Goal: Task Accomplishment & Management: Use online tool/utility

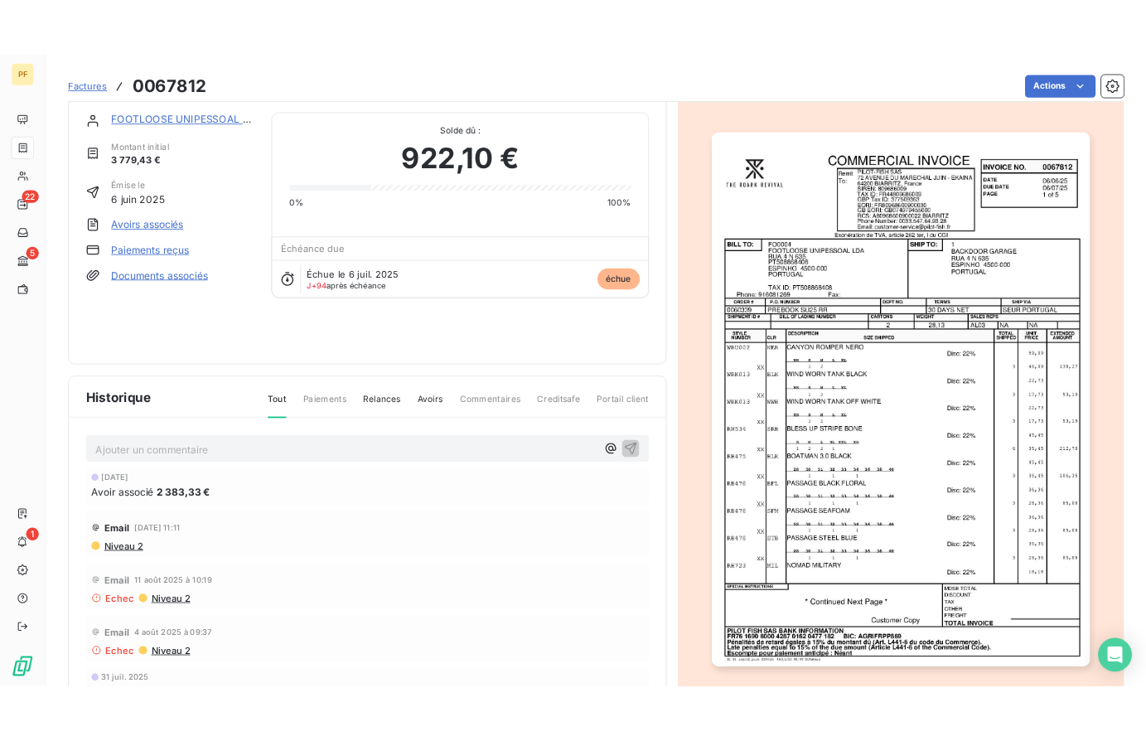
scroll to position [9, 0]
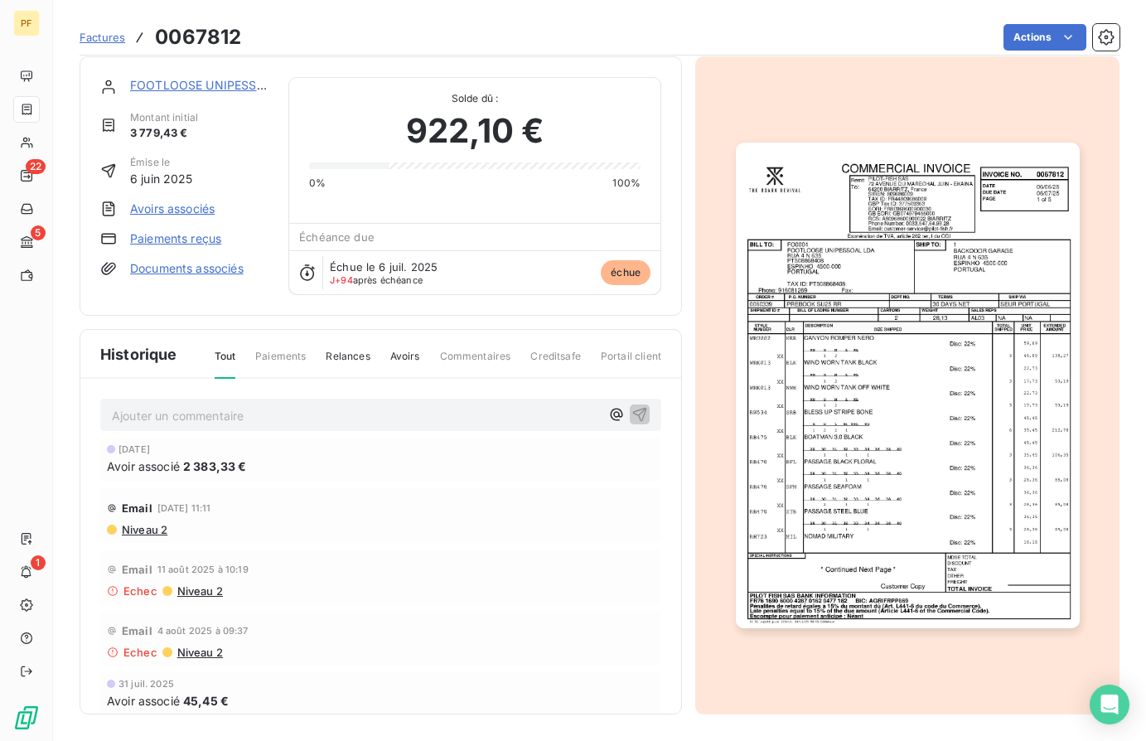
click at [223, 84] on link "FOOTLOOSE UNIPESSOAL LDA" at bounding box center [219, 85] width 178 height 14
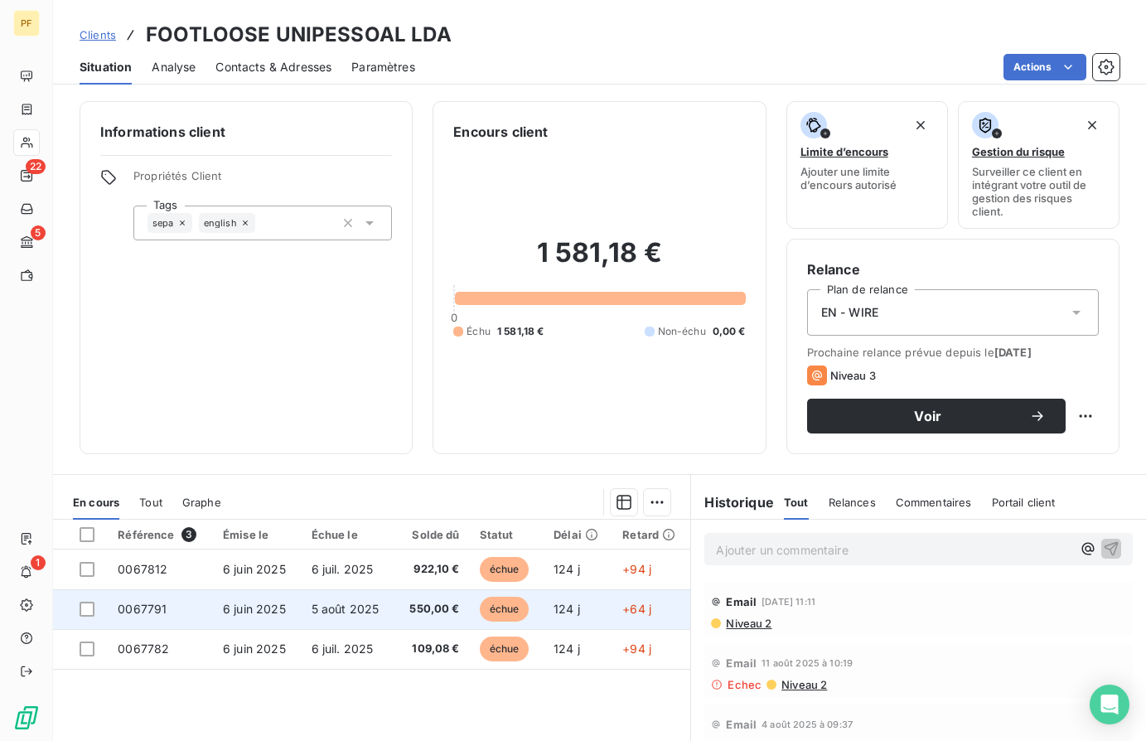
click at [142, 612] on span "0067791" at bounding box center [142, 609] width 49 height 14
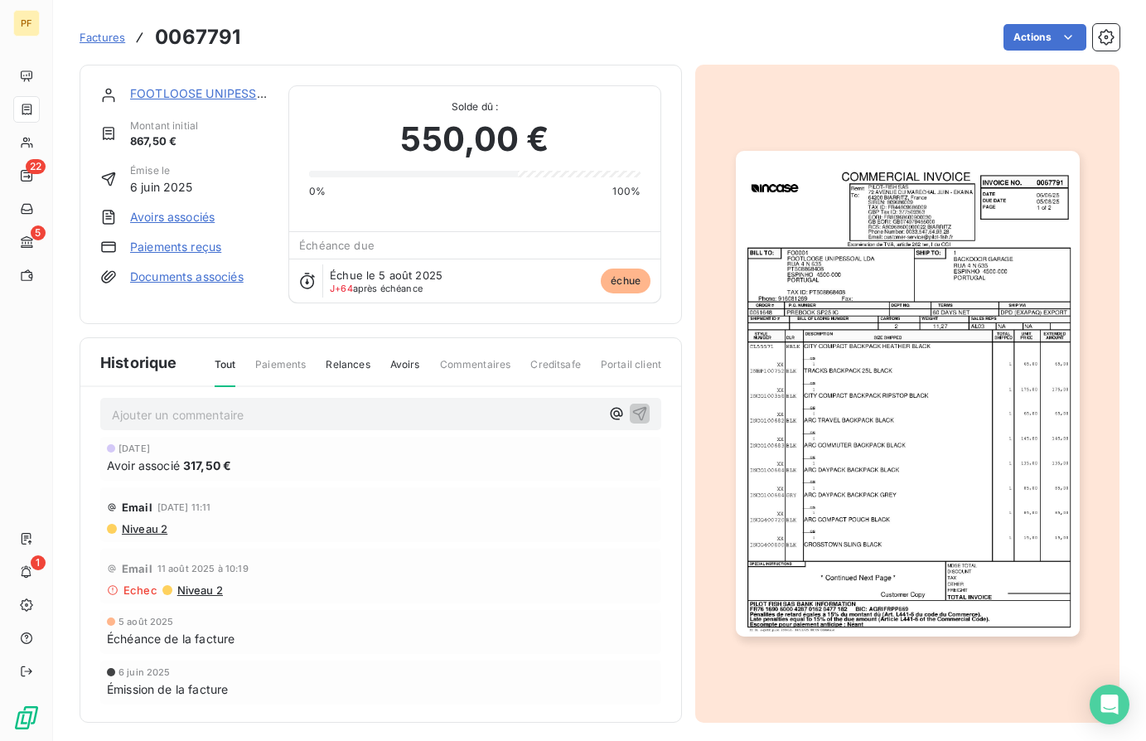
scroll to position [8, 0]
drag, startPoint x: 186, startPoint y: 465, endPoint x: 235, endPoint y: 464, distance: 48.9
click at [235, 464] on div "Avoir associé 317,50 €" at bounding box center [381, 465] width 548 height 17
copy span "317,50 €"
drag, startPoint x: 180, startPoint y: 137, endPoint x: 128, endPoint y: 138, distance: 51.4
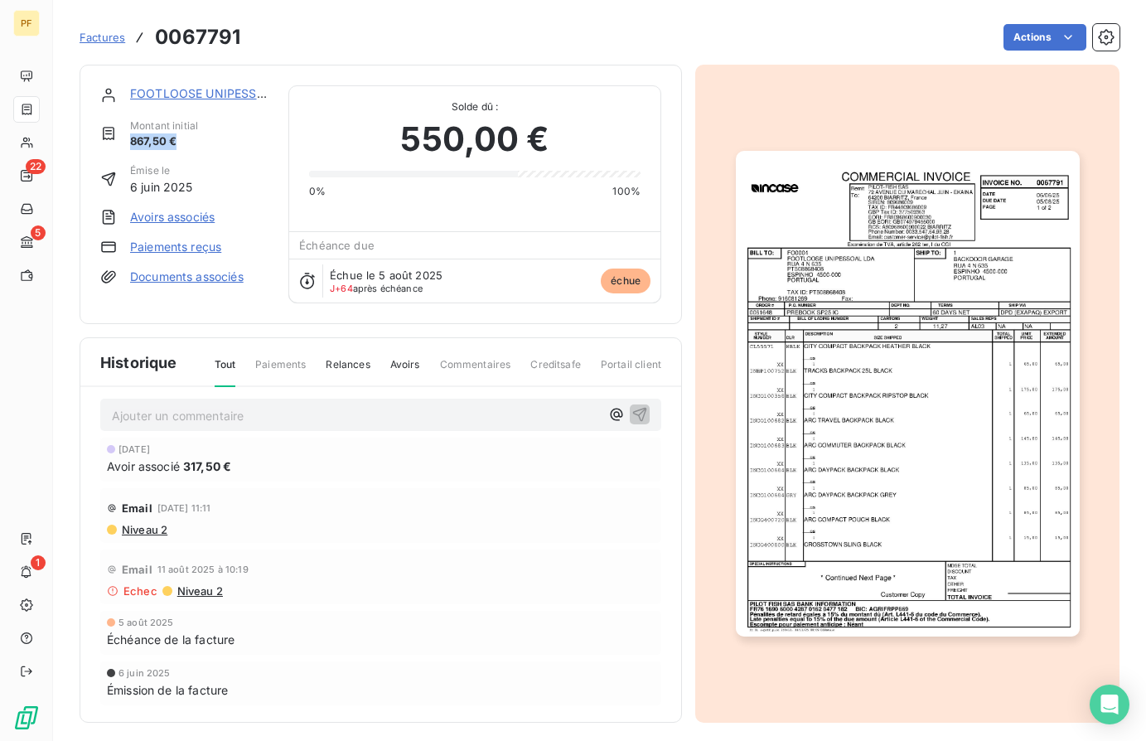
click at [128, 138] on div "Montant initial 867,50 €" at bounding box center [184, 133] width 168 height 31
copy span "867,50 €"
drag, startPoint x: 405, startPoint y: 138, endPoint x: 543, endPoint y: 137, distance: 137.5
click at [543, 137] on span "550,00 €" at bounding box center [474, 139] width 148 height 50
copy span "550,00 €"
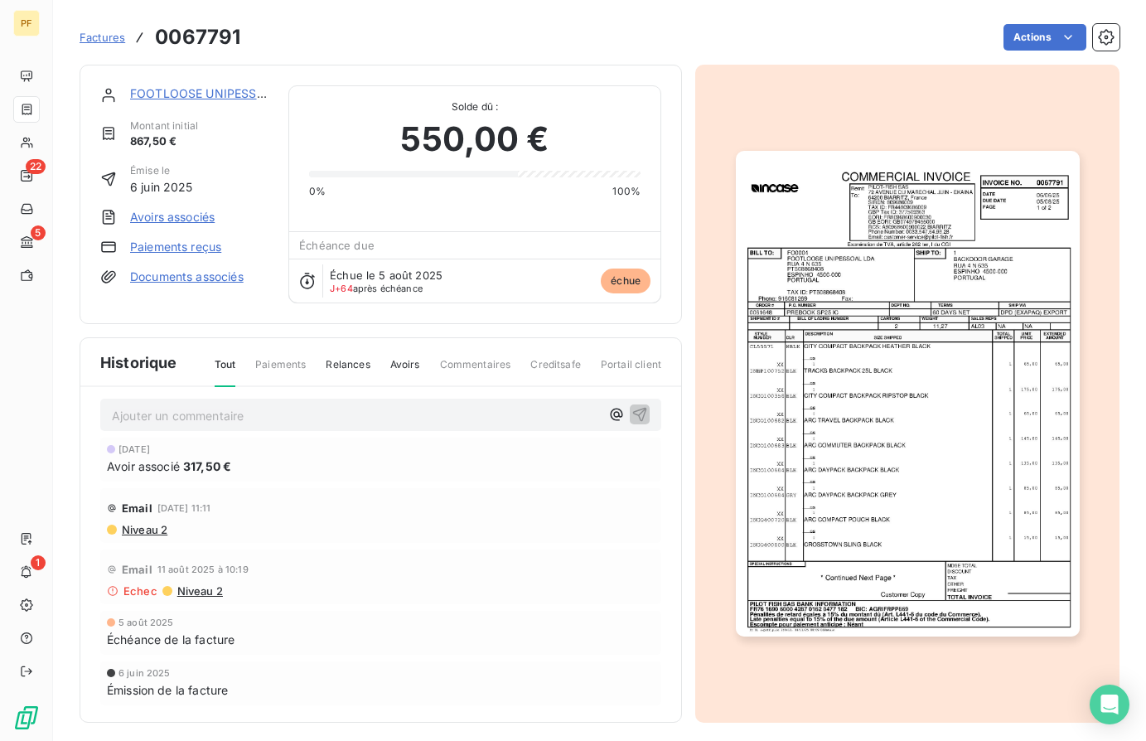
click at [209, 90] on link "FOOTLOOSE UNIPESSOAL LDA" at bounding box center [219, 93] width 178 height 14
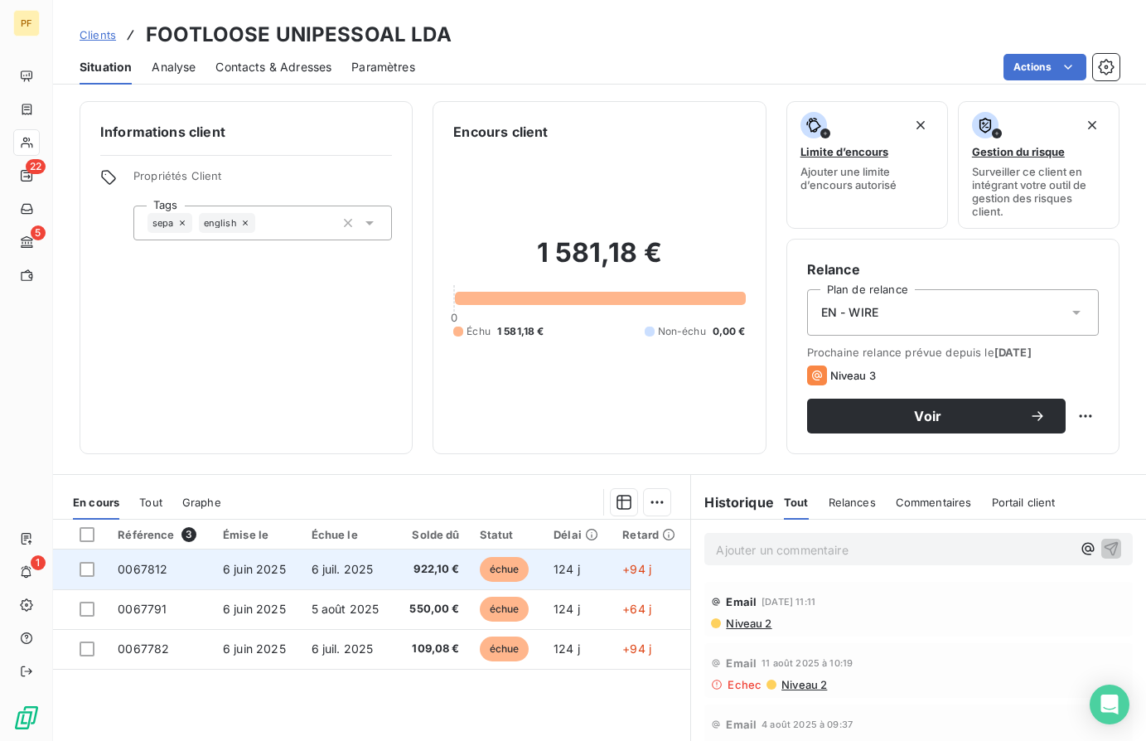
click at [145, 570] on span "0067812" at bounding box center [143, 569] width 50 height 14
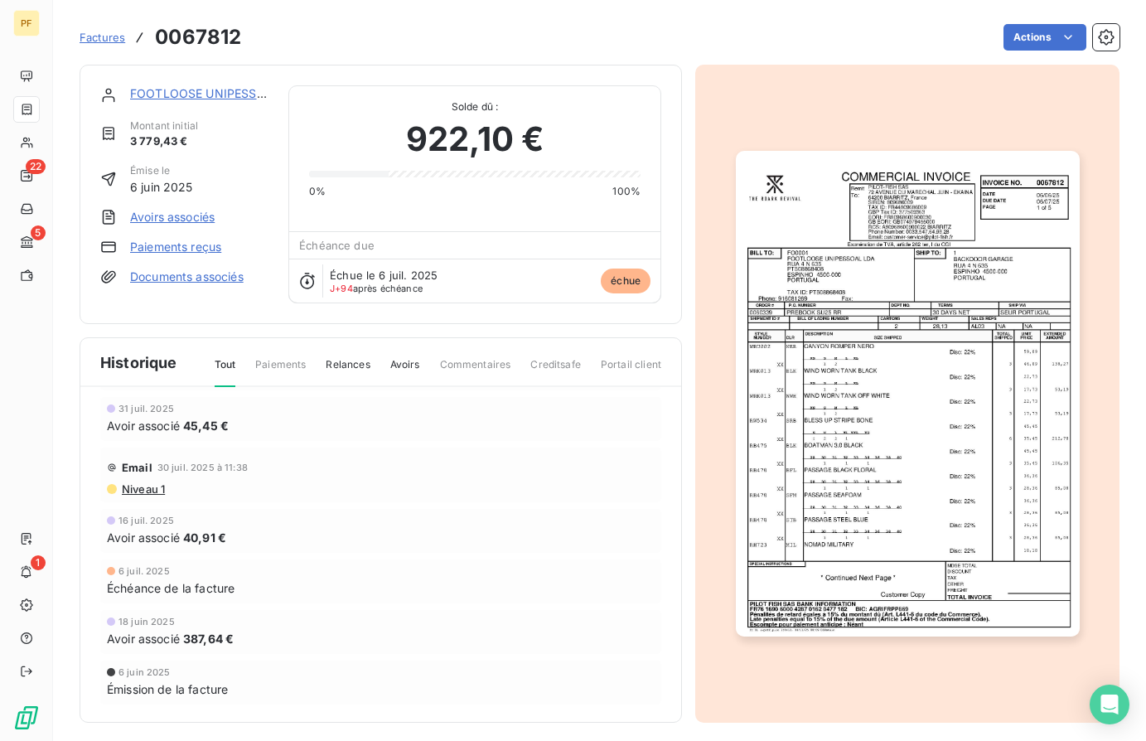
scroll to position [283, 0]
drag, startPoint x: 186, startPoint y: 641, endPoint x: 222, endPoint y: 640, distance: 35.6
click at [223, 640] on span "387,64 €" at bounding box center [208, 639] width 51 height 17
copy span "387,64"
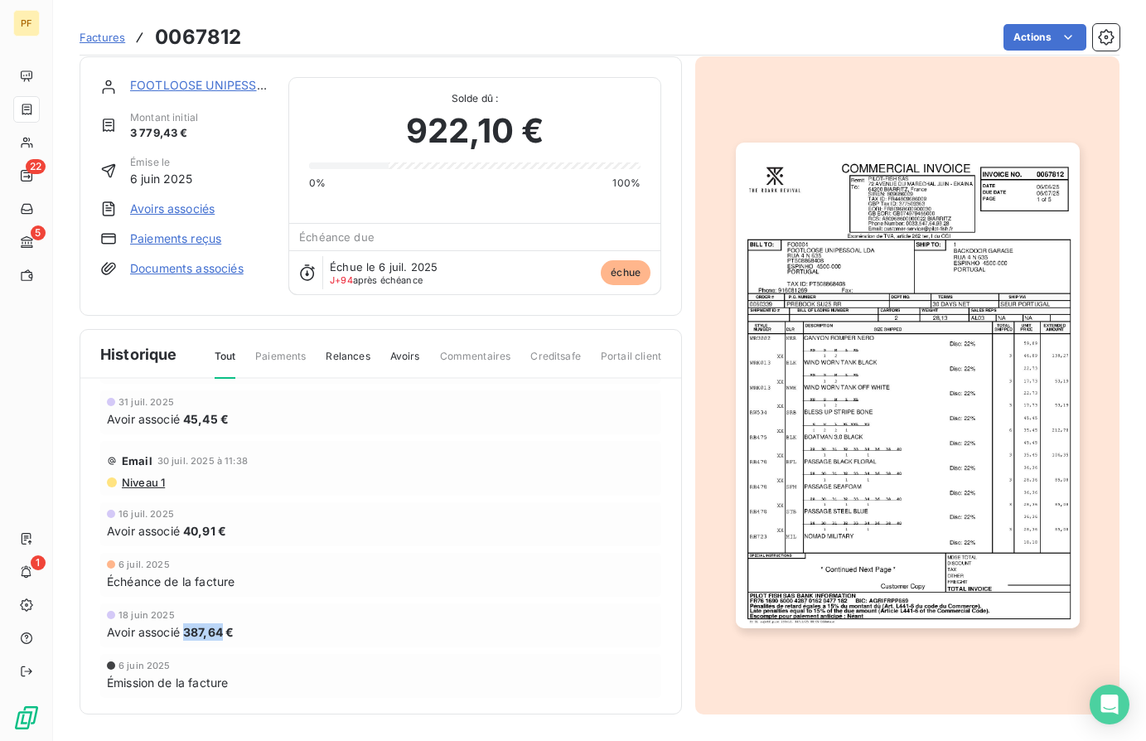
scroll to position [9, 0]
click at [404, 355] on span "Avoirs" at bounding box center [405, 363] width 30 height 28
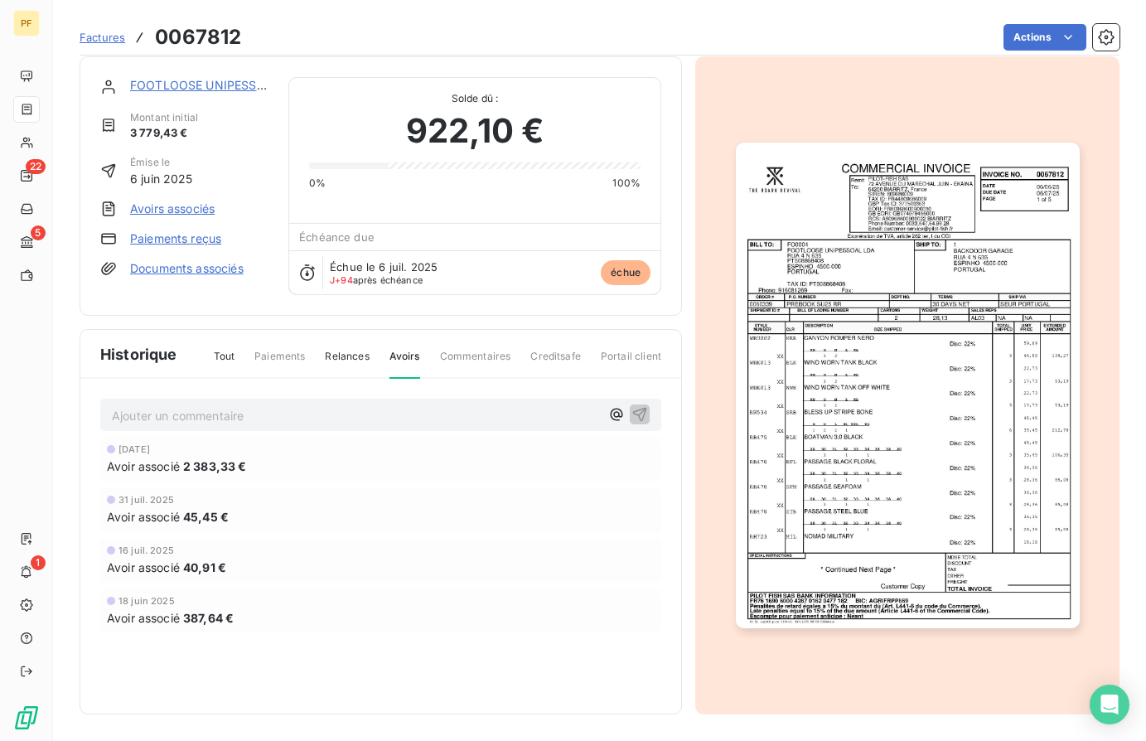
click at [192, 463] on span "2 383,33 €" at bounding box center [215, 465] width 64 height 17
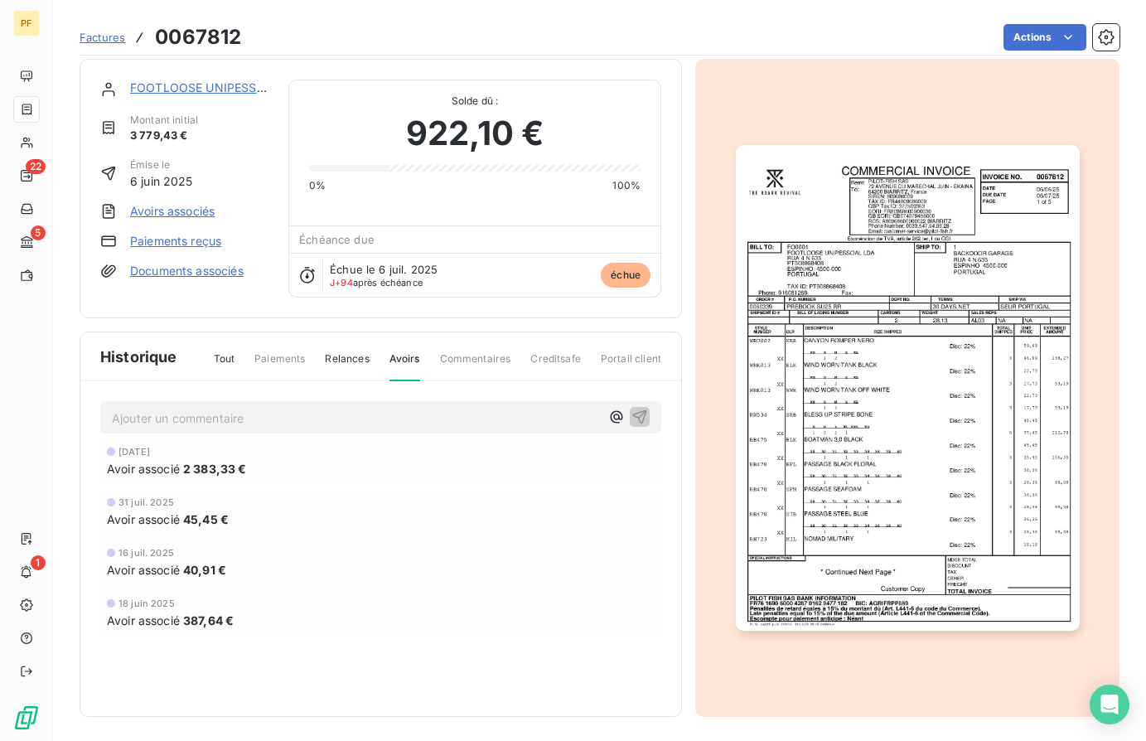
click at [167, 213] on link "Avoirs associés" at bounding box center [172, 211] width 85 height 17
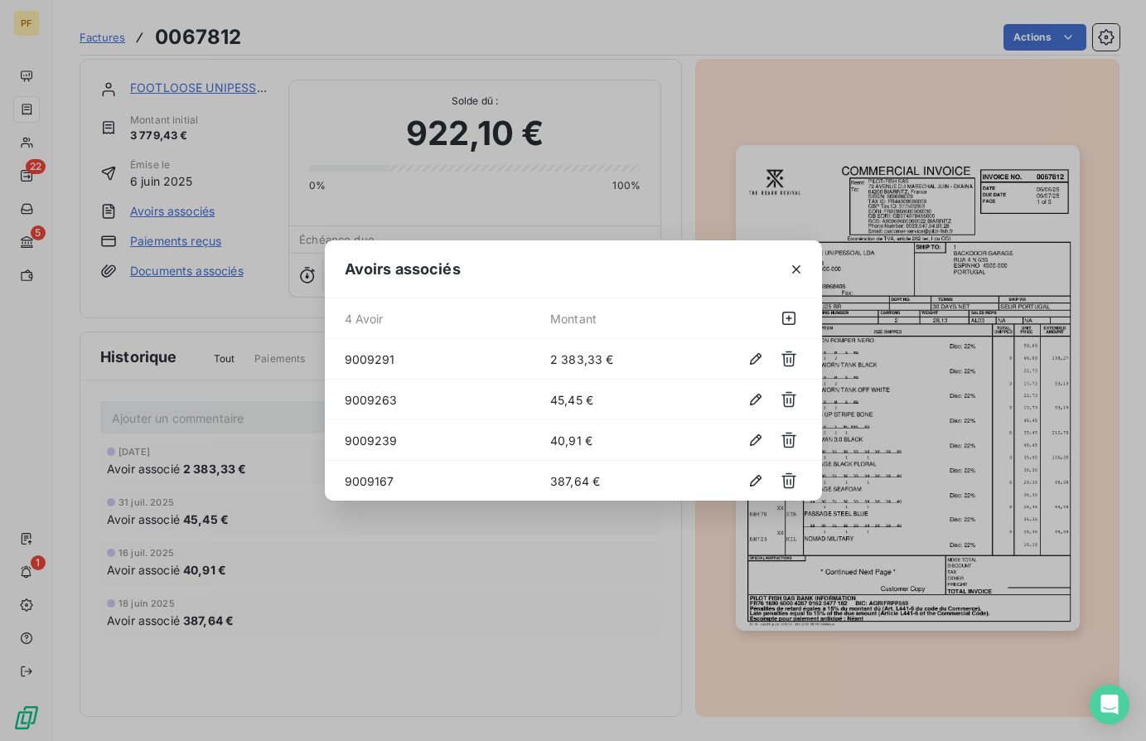
click at [366, 350] on span "9009291" at bounding box center [447, 358] width 205 height 17
click at [366, 355] on span "9009291" at bounding box center [447, 358] width 205 height 17
click at [407, 587] on div "Avoirs associés 4 Avoir Montant 9009291 2 383,33 € 9009263 45,45 € 9009239 40,9…" at bounding box center [573, 370] width 1146 height 741
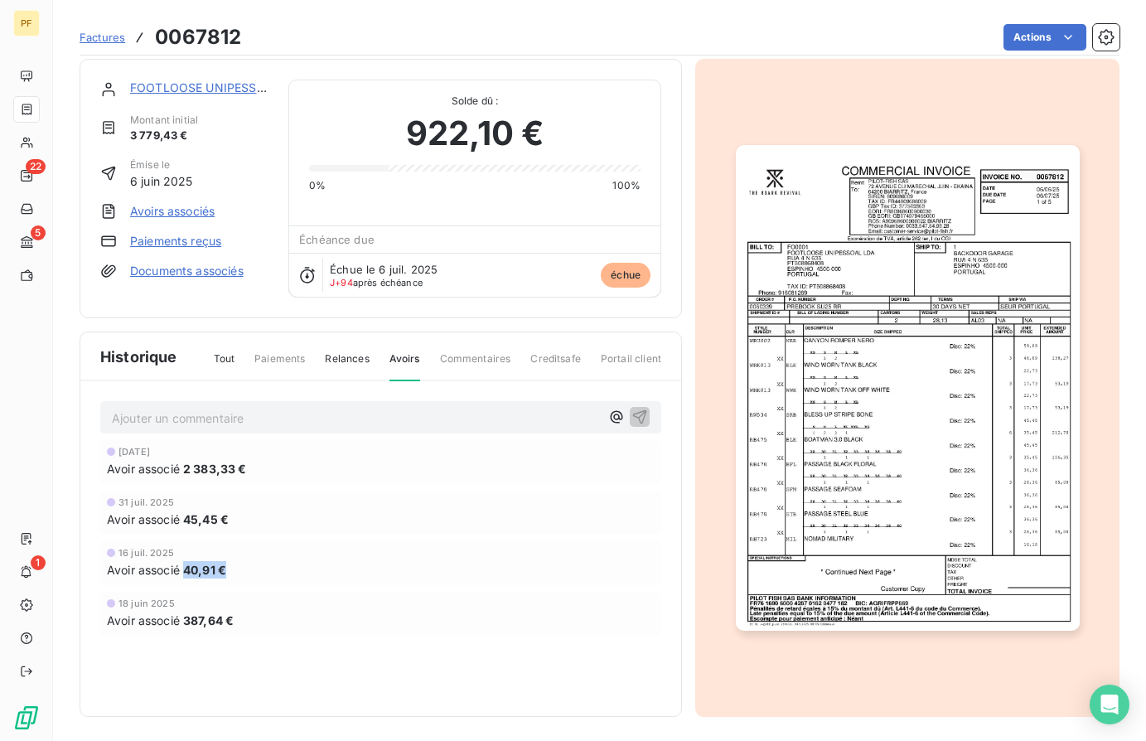
drag, startPoint x: 230, startPoint y: 570, endPoint x: 186, endPoint y: 567, distance: 44.0
click at [186, 567] on div "Avoir associé 40,91 €" at bounding box center [381, 569] width 548 height 17
copy span "40,91 €"
drag, startPoint x: 237, startPoint y: 517, endPoint x: 186, endPoint y: 517, distance: 50.5
click at [186, 517] on div "Avoir associé 45,45 €" at bounding box center [381, 518] width 548 height 17
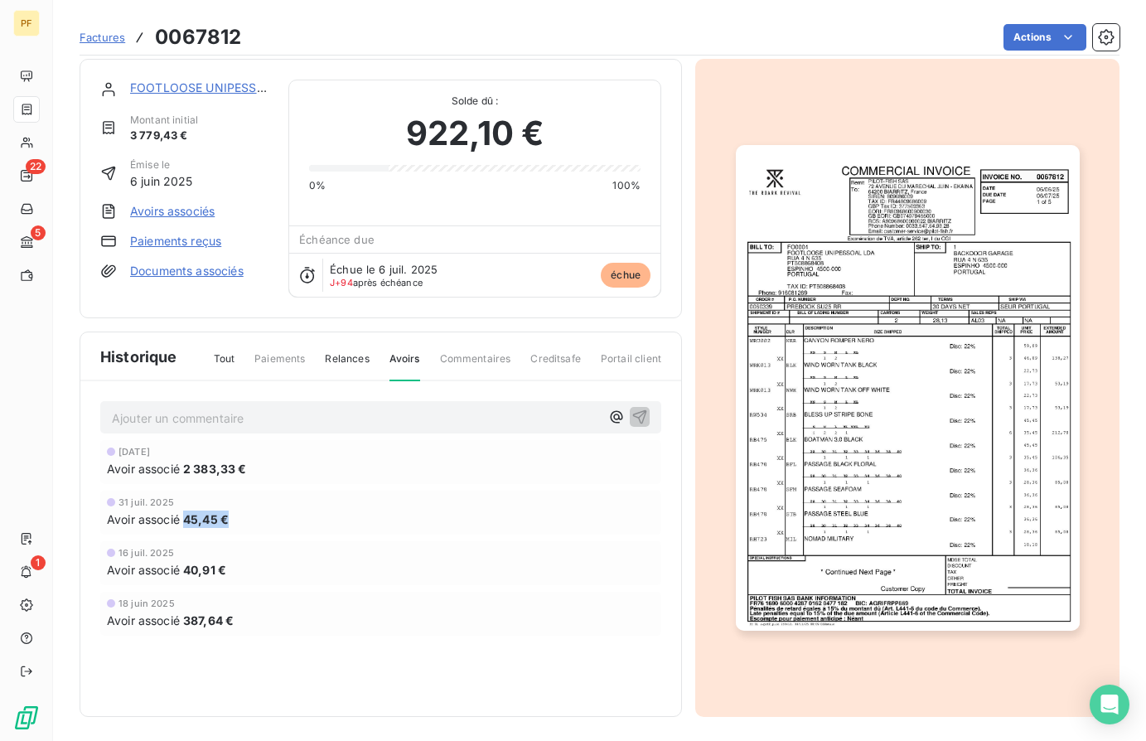
copy span "45,45 €"
drag, startPoint x: 264, startPoint y: 468, endPoint x: 186, endPoint y: 471, distance: 78.7
click at [186, 471] on div "Avoir associé 2 383,33 €" at bounding box center [381, 468] width 548 height 17
copy span "2 383,33 €"
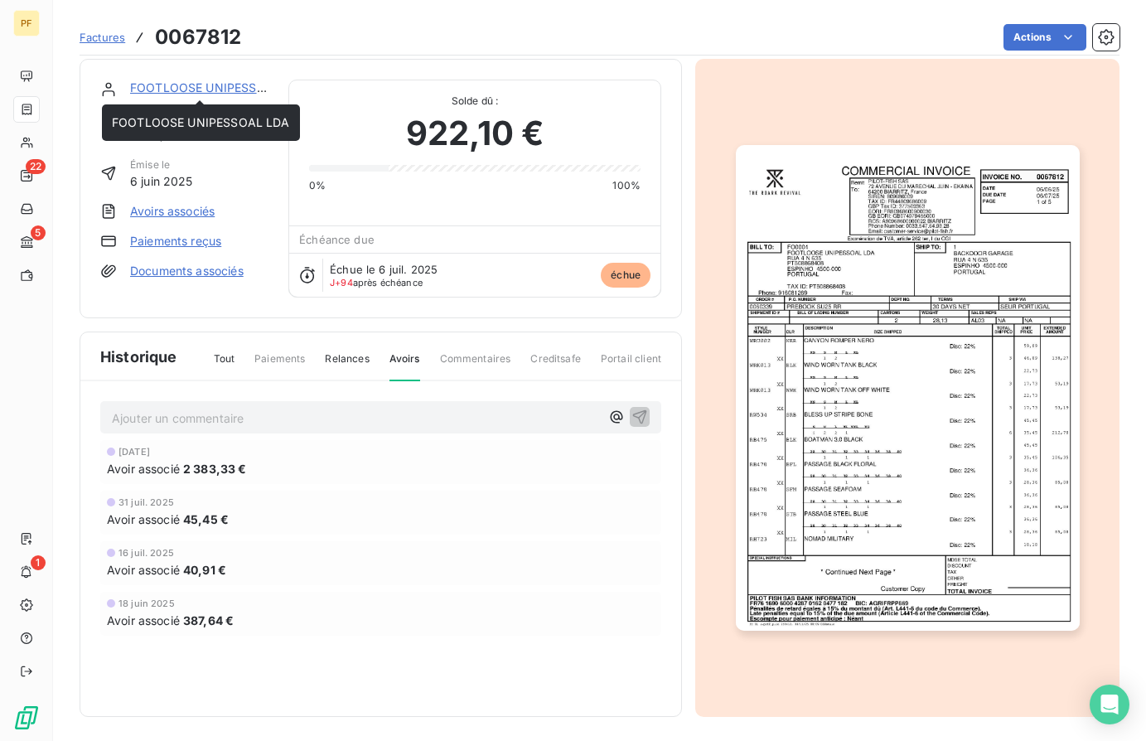
click at [154, 83] on link "FOOTLOOSE UNIPESSOAL LDA" at bounding box center [219, 87] width 178 height 14
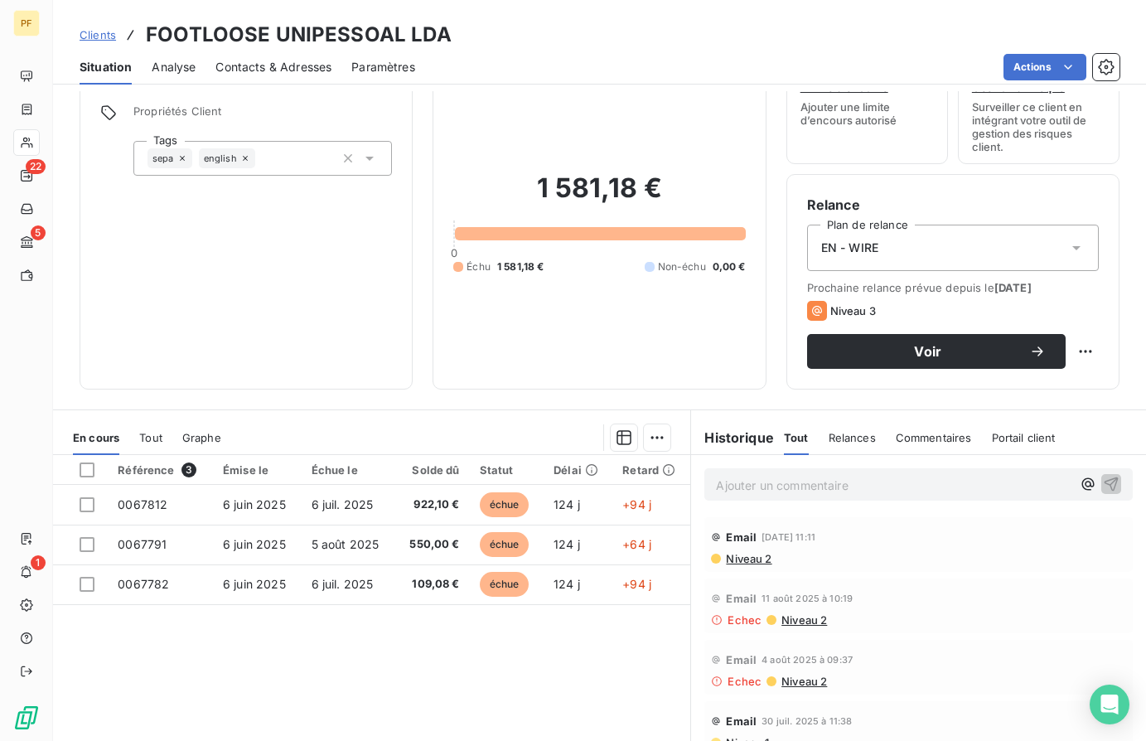
scroll to position [65, 0]
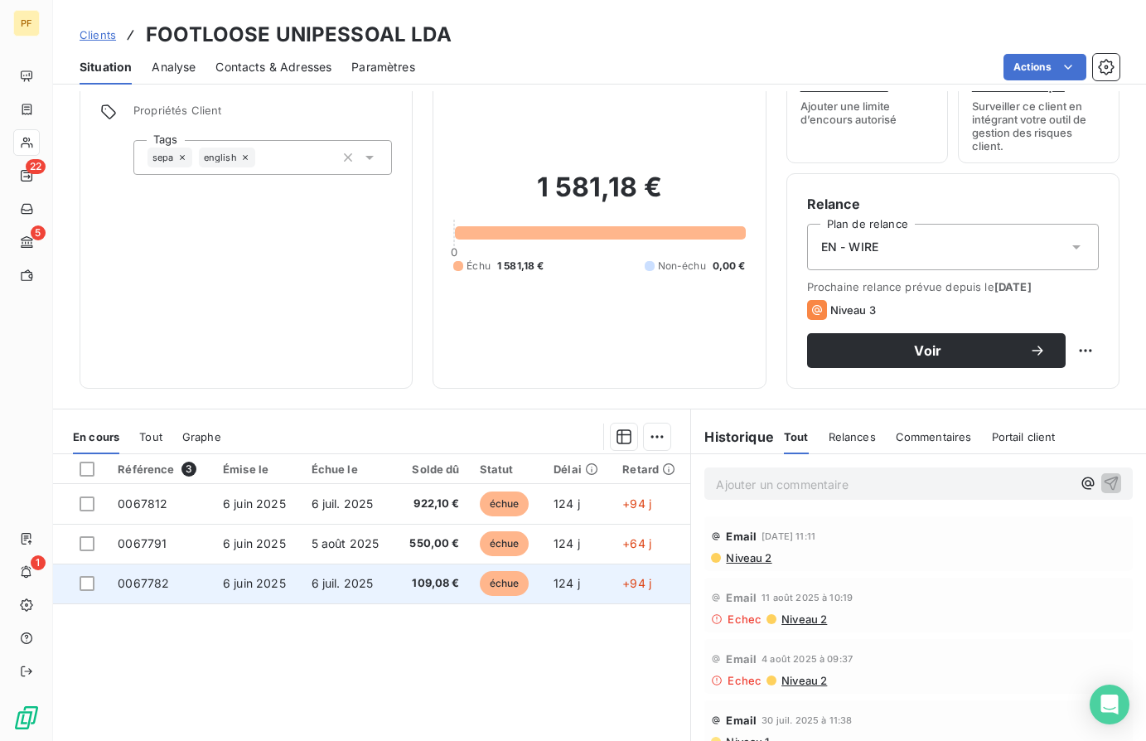
click at [210, 578] on td "0067782" at bounding box center [160, 583] width 105 height 40
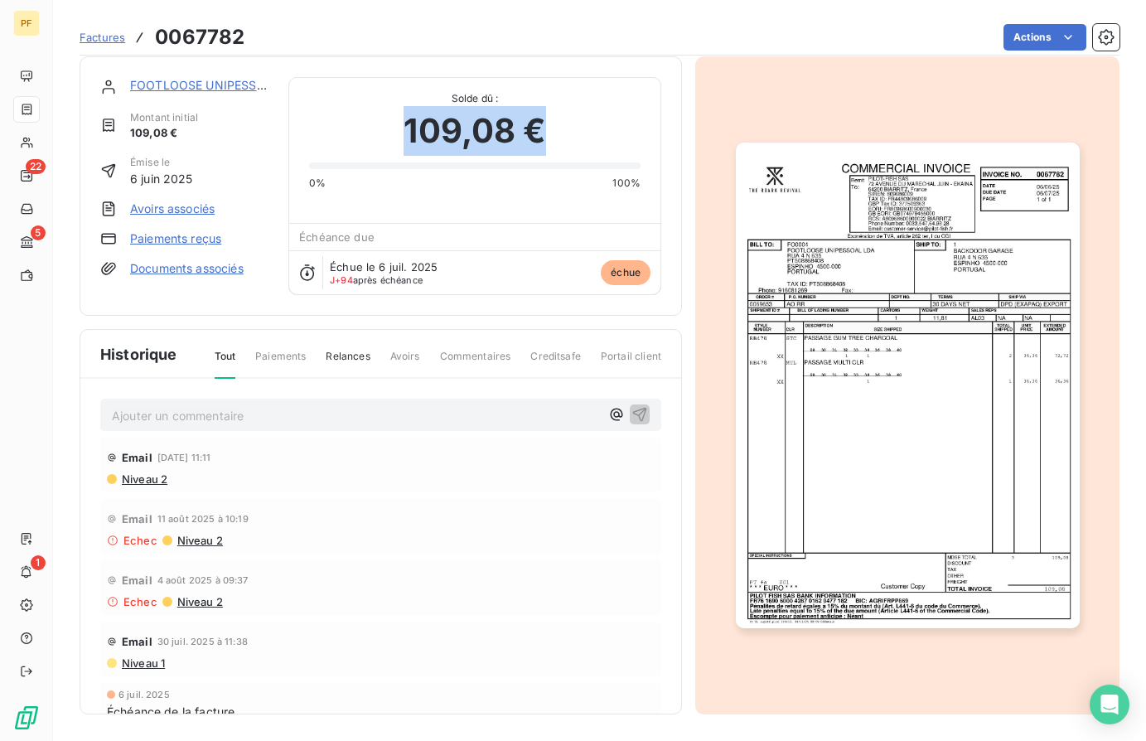
drag, startPoint x: 408, startPoint y: 127, endPoint x: 544, endPoint y: 134, distance: 136.1
click at [544, 134] on span "109,08 €" at bounding box center [474, 131] width 142 height 50
copy span "109,08 €"
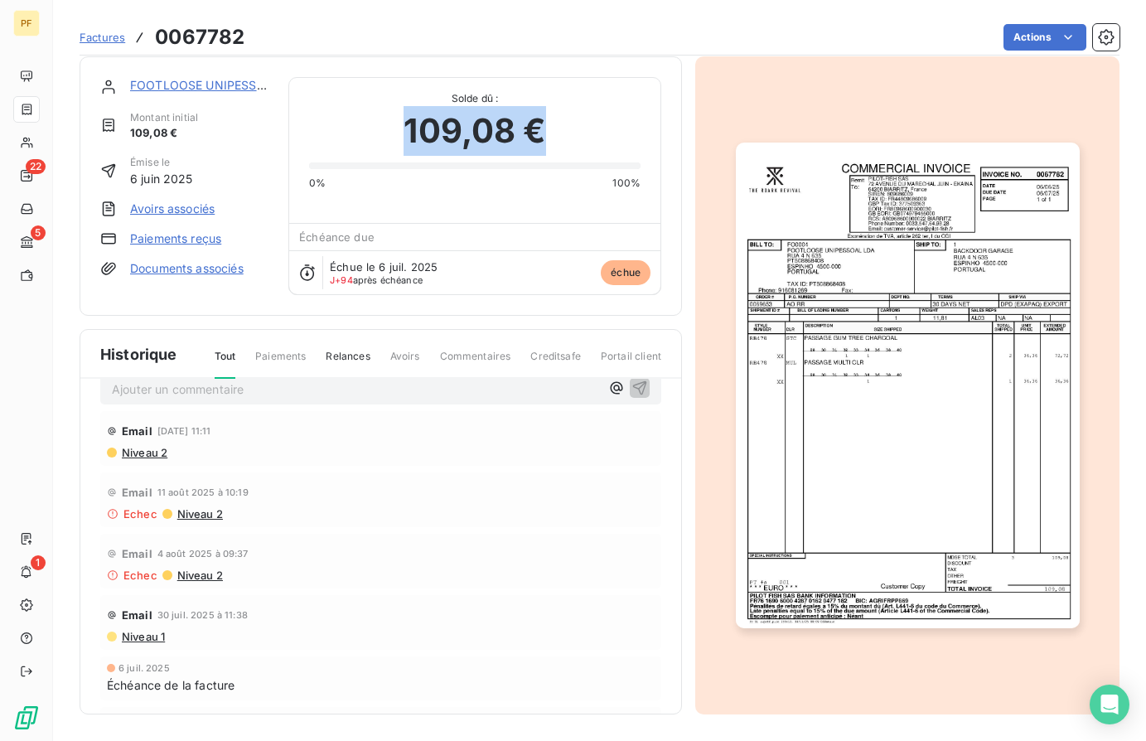
scroll to position [15, 0]
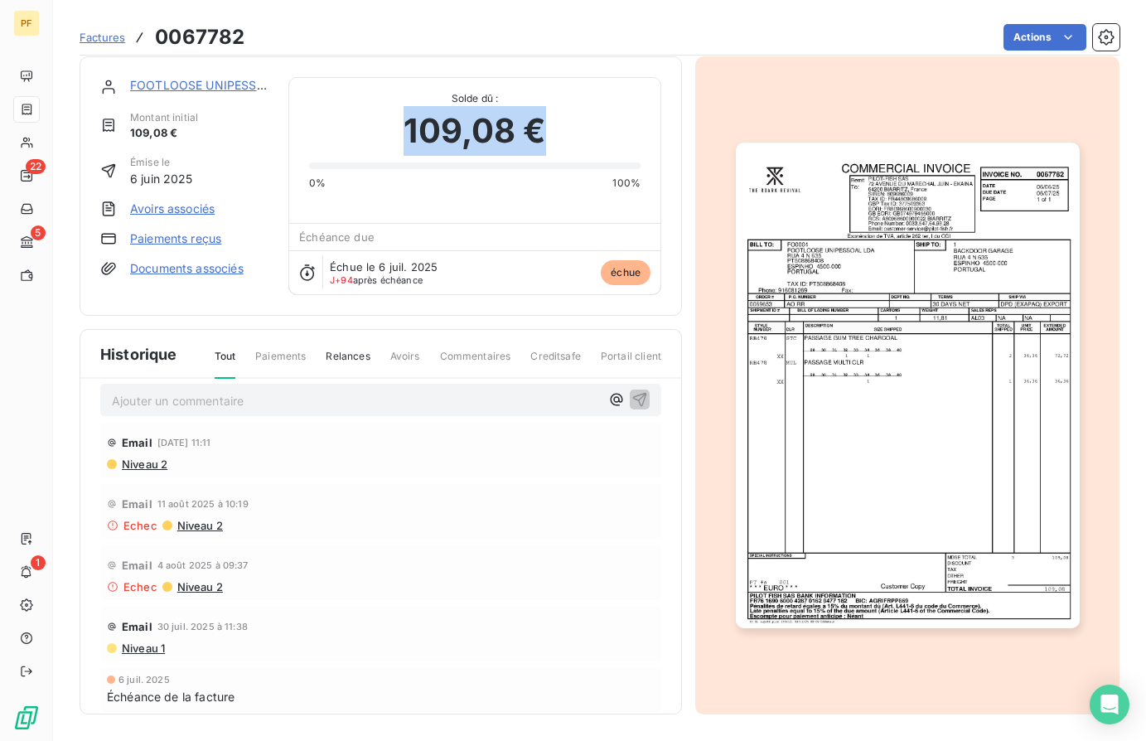
click at [869, 394] on img "button" at bounding box center [908, 386] width 344 height 486
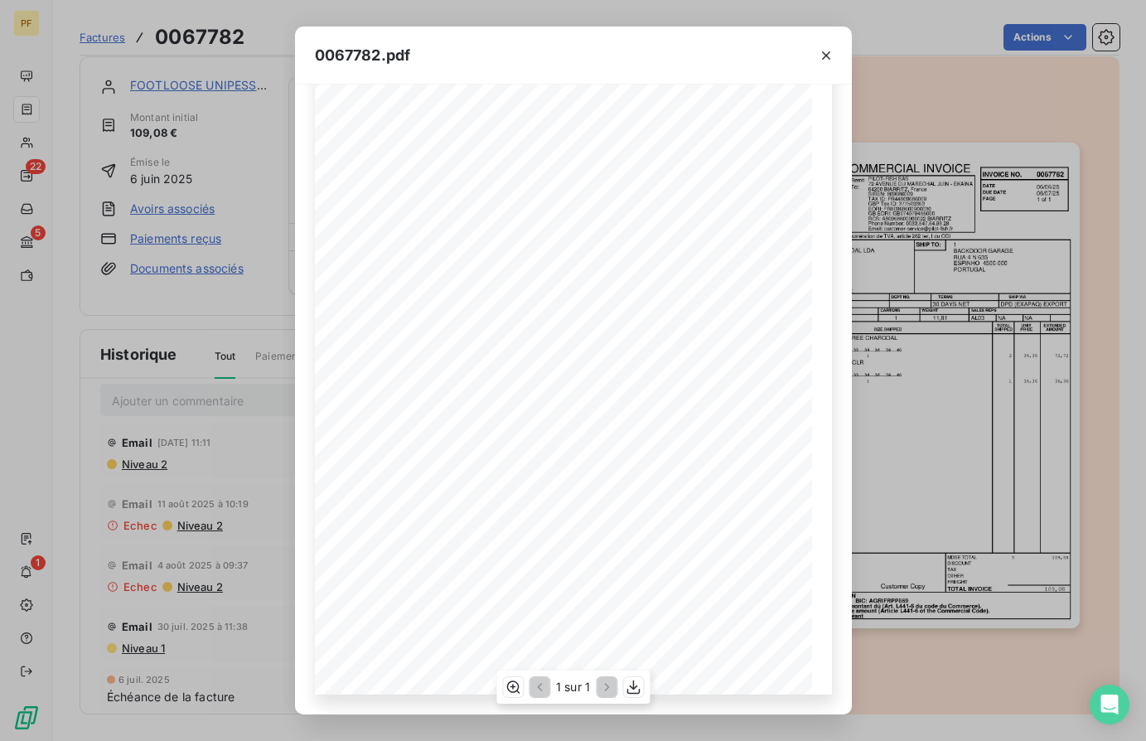
scroll to position [113, 0]
click at [630, 683] on icon "button" at bounding box center [633, 687] width 17 height 17
click at [252, 235] on div "0067782.pdf INVOICE NO. DATE DUE DATE PAGE Remit To: BILL TO: SHIP TO: SPECIAL …" at bounding box center [573, 370] width 1146 height 741
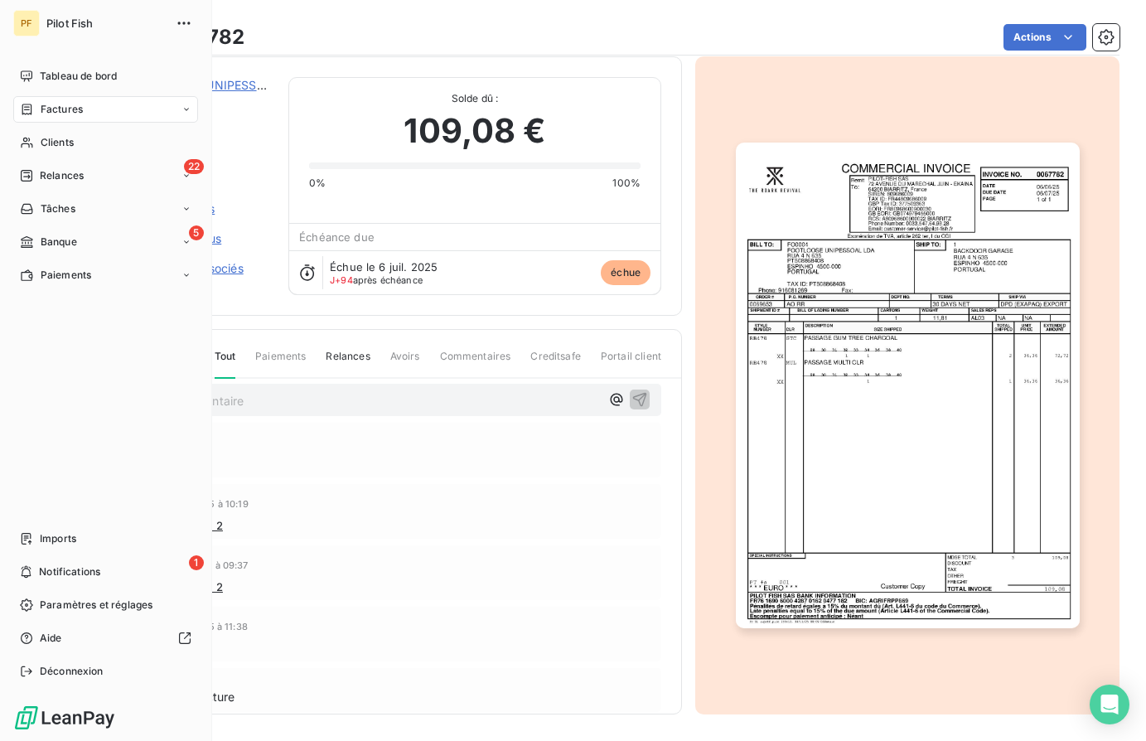
click at [85, 115] on div "Factures" at bounding box center [105, 109] width 185 height 27
click at [83, 173] on div "Avoirs" at bounding box center [115, 175] width 165 height 27
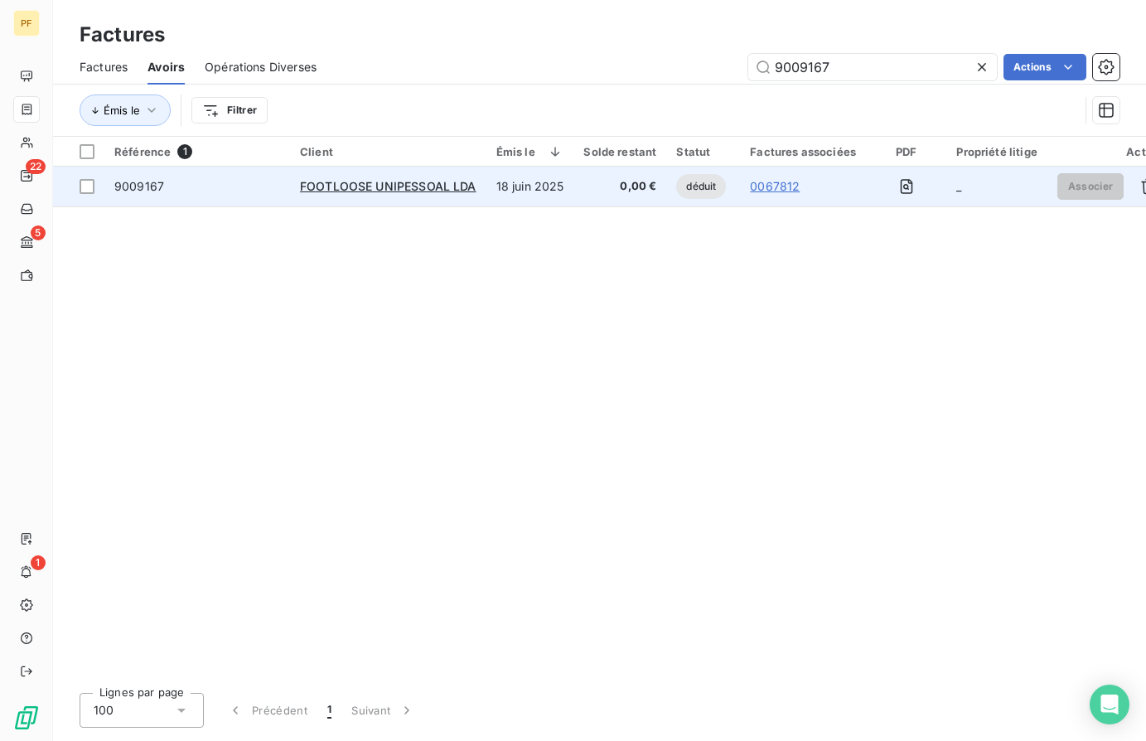
click at [245, 185] on div "9009167" at bounding box center [197, 186] width 166 height 17
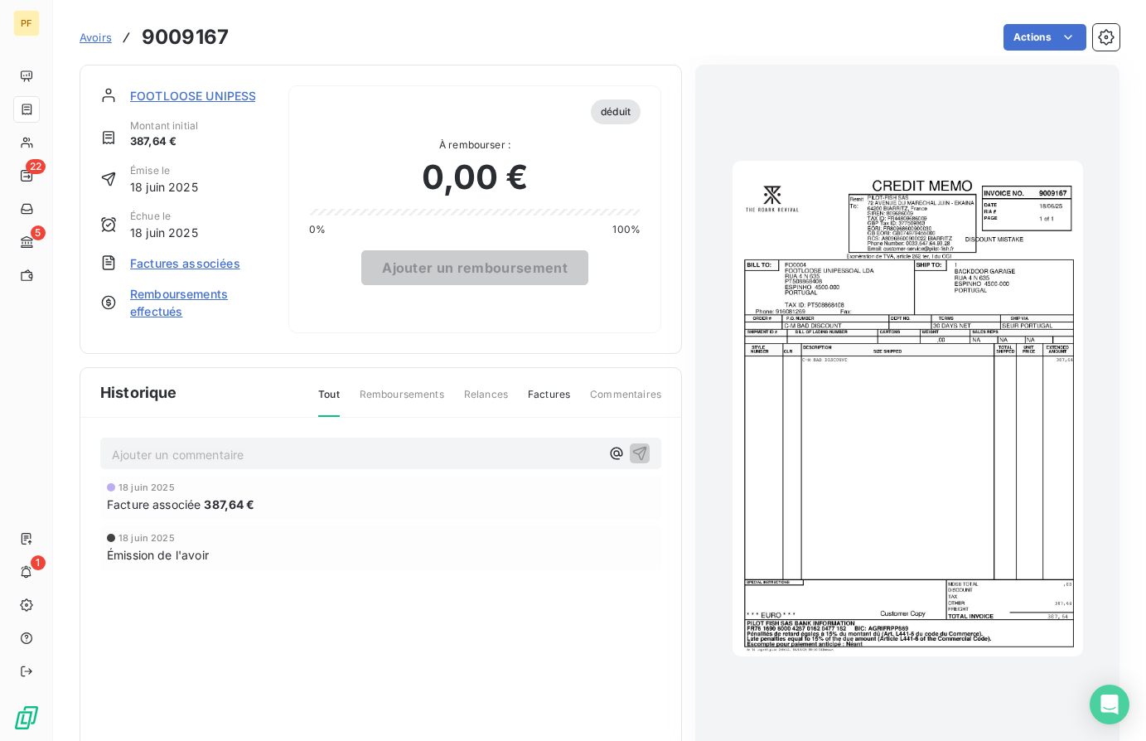
click at [104, 39] on span "Avoirs" at bounding box center [96, 37] width 32 height 13
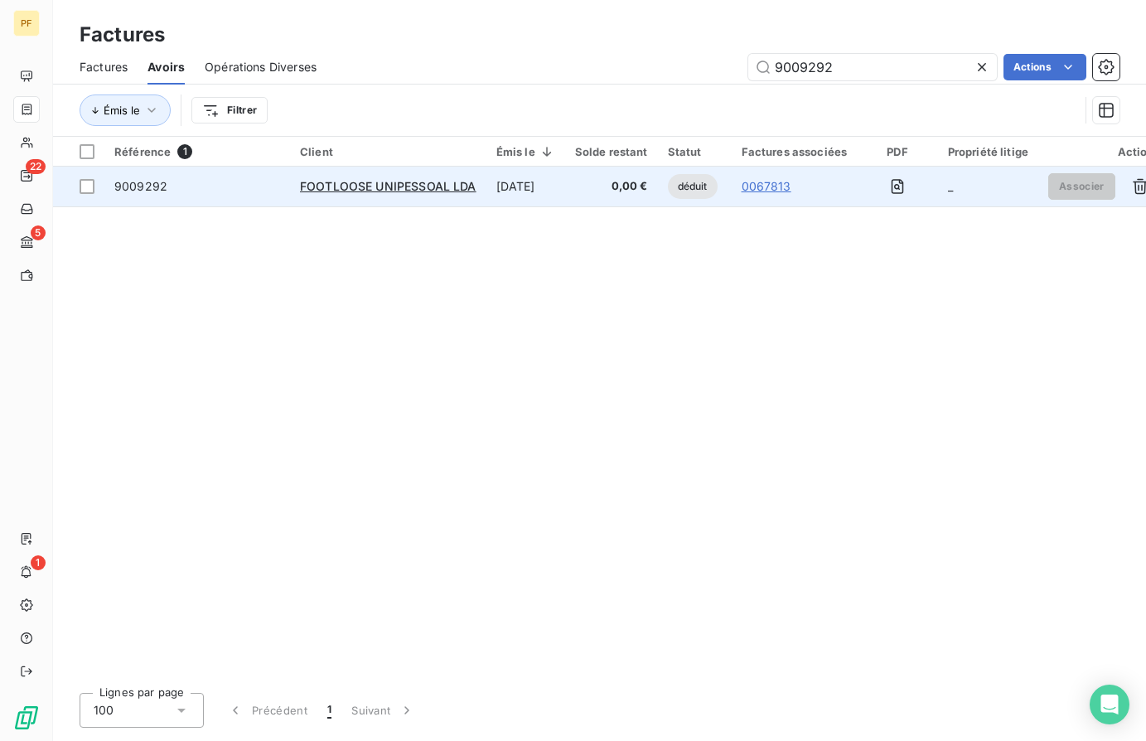
type input "9009292"
click at [203, 191] on div "9009292" at bounding box center [197, 186] width 166 height 17
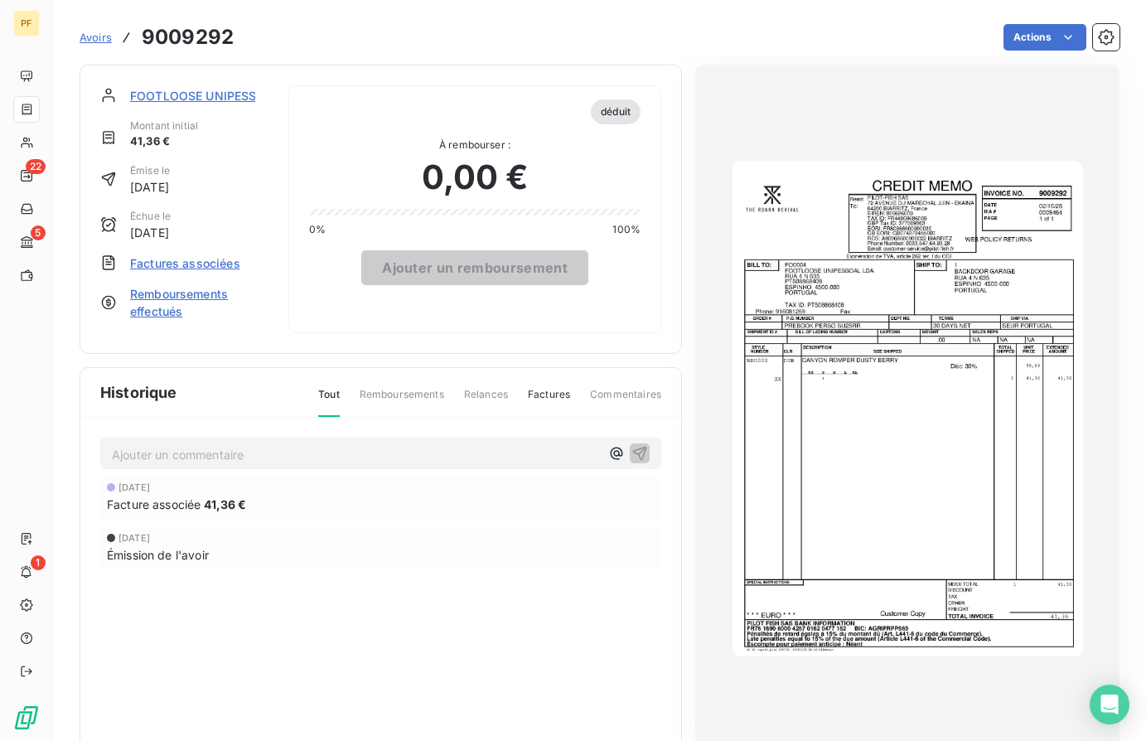
click at [200, 268] on span "Factures associées" at bounding box center [185, 262] width 110 height 17
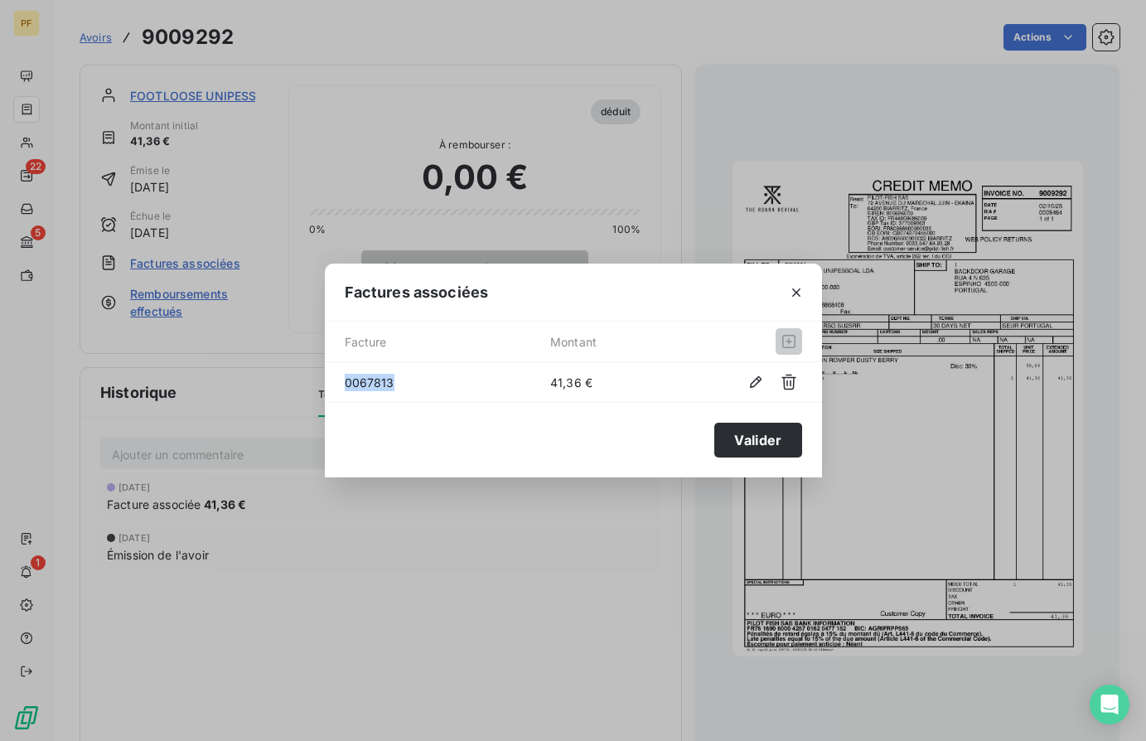
drag, startPoint x: 394, startPoint y: 384, endPoint x: 341, endPoint y: 383, distance: 53.9
click at [341, 383] on div "0067813 41,36 €" at bounding box center [573, 382] width 497 height 40
copy span "0067813"
click at [796, 291] on icon "button" at bounding box center [796, 292] width 17 height 17
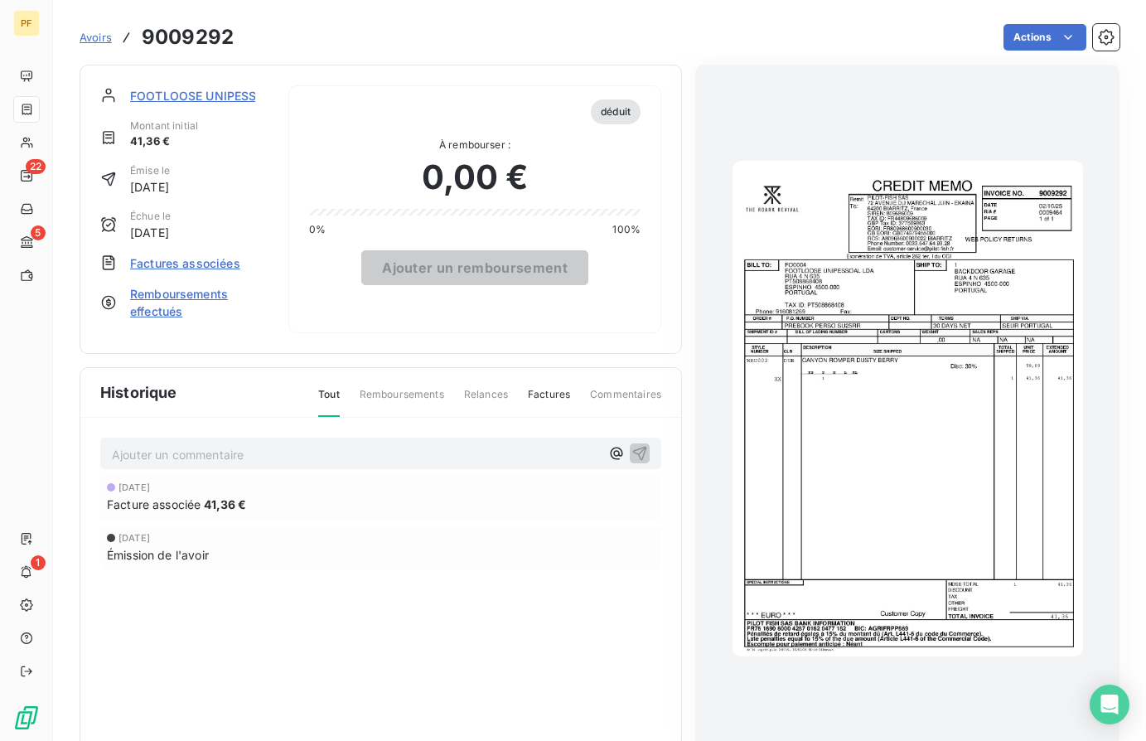
click at [86, 41] on span "Avoirs" at bounding box center [96, 37] width 32 height 13
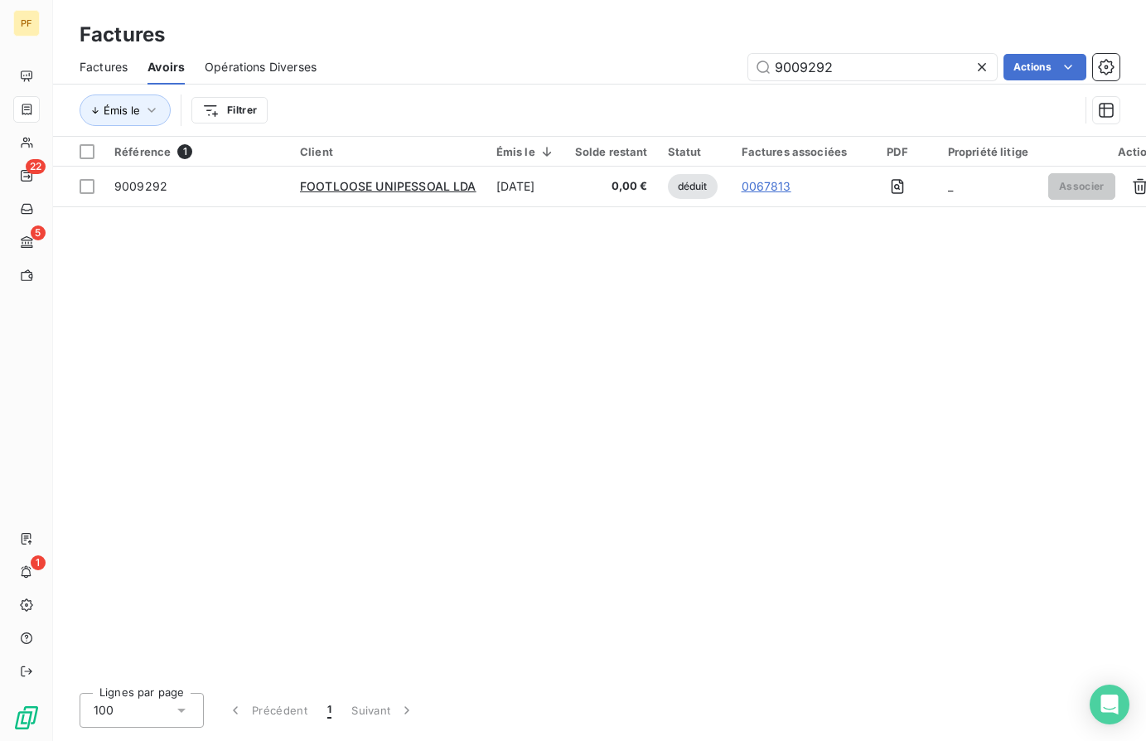
click at [984, 72] on icon at bounding box center [982, 67] width 17 height 17
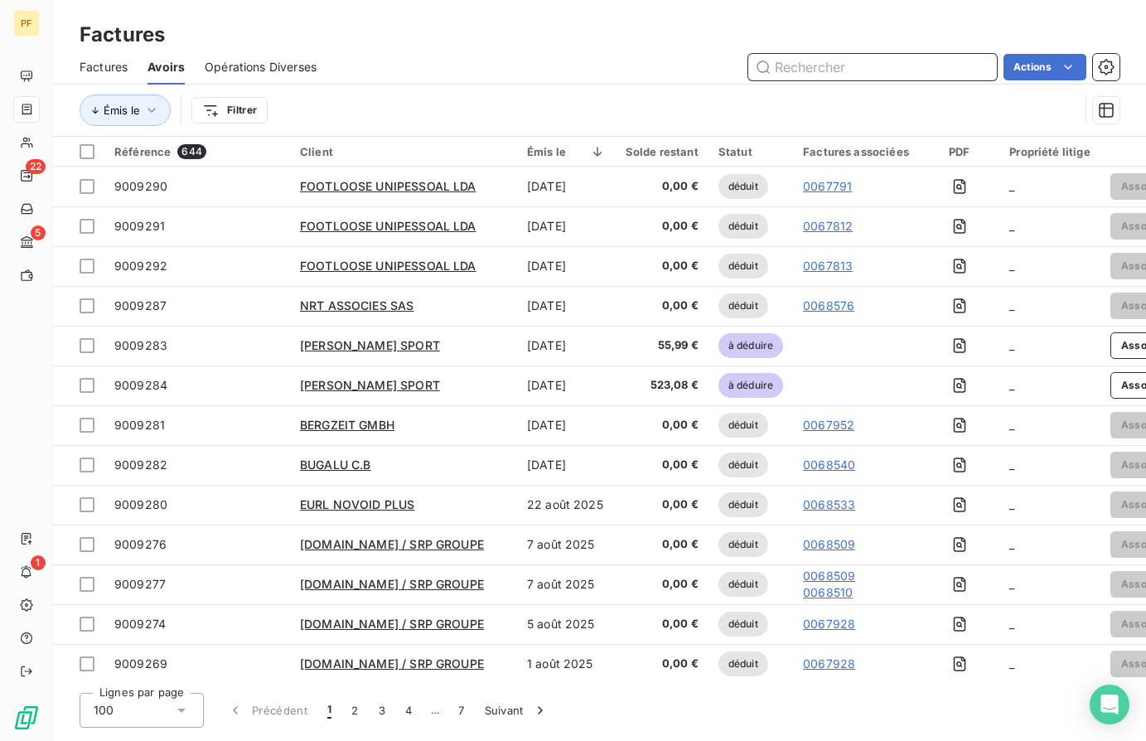
click at [918, 77] on input "text" at bounding box center [872, 67] width 249 height 27
paste input "0067813"
type input "0067813"
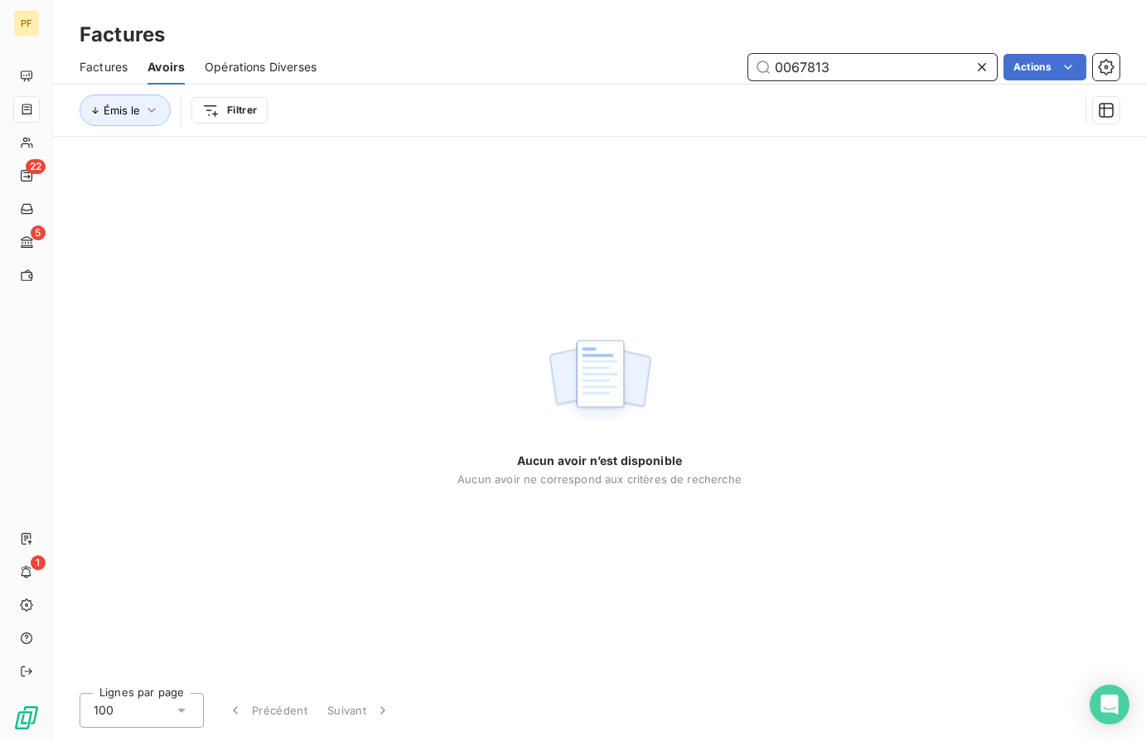
click at [105, 59] on span "Factures" at bounding box center [104, 67] width 48 height 17
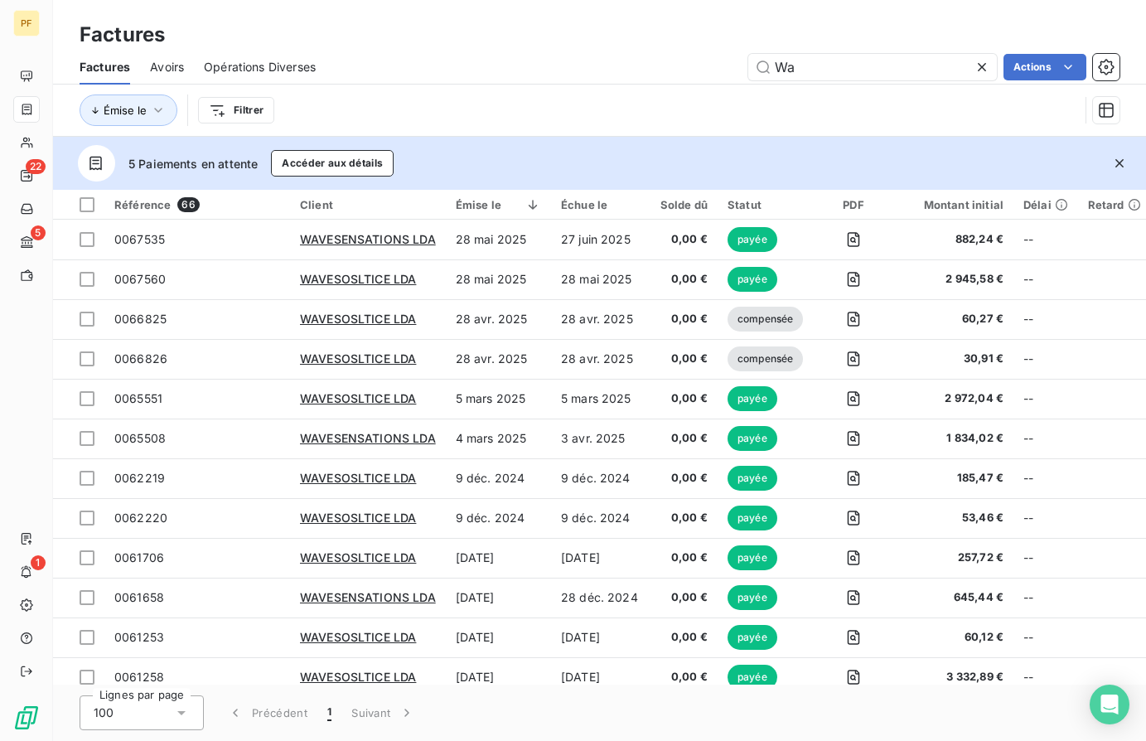
type input "W"
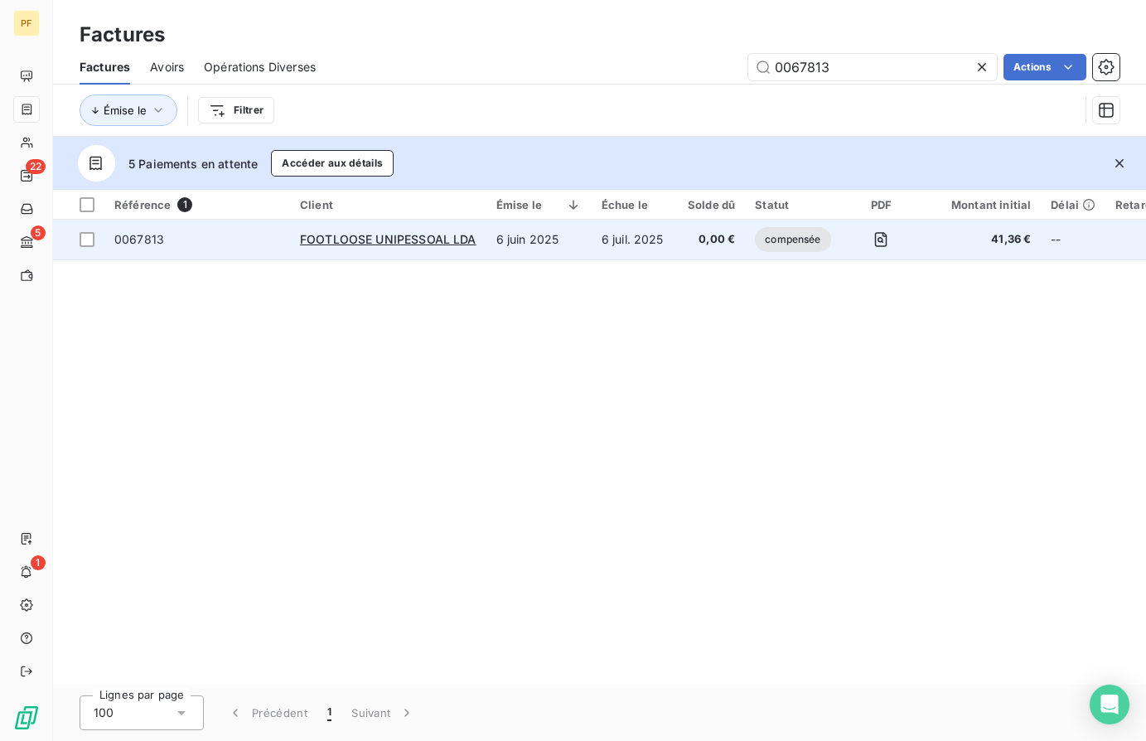
type input "0067813"
click at [150, 239] on span "0067813" at bounding box center [139, 239] width 50 height 14
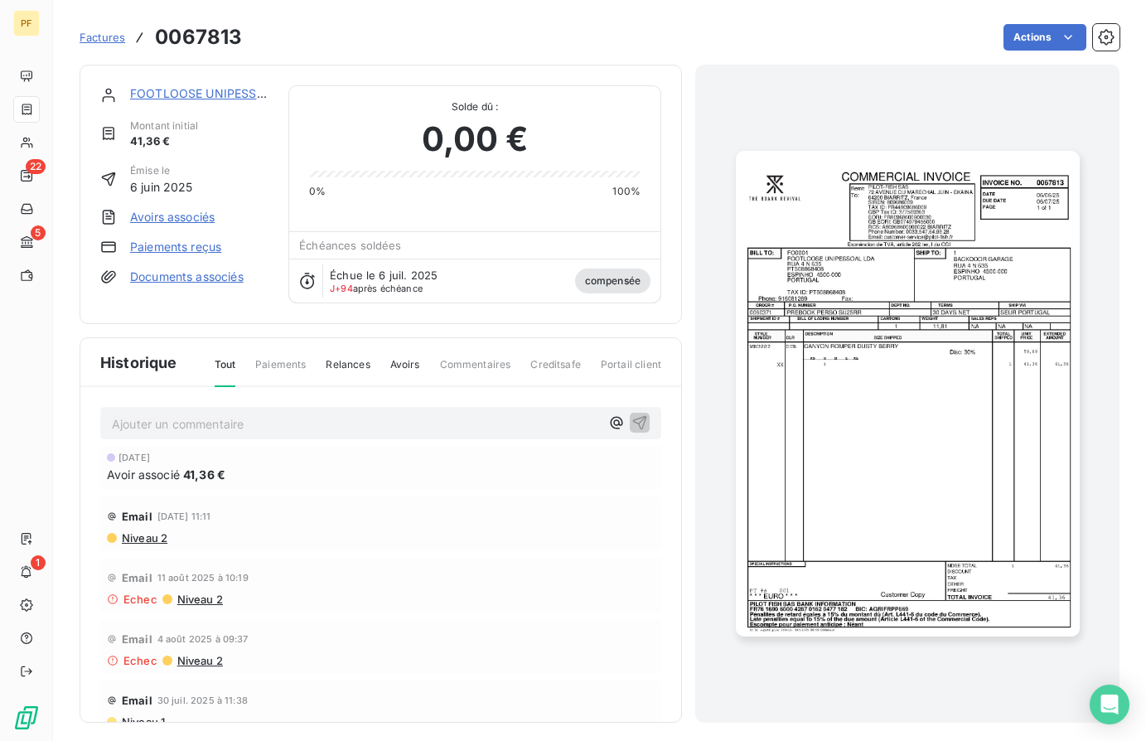
click at [191, 219] on link "Avoirs associés" at bounding box center [172, 217] width 85 height 17
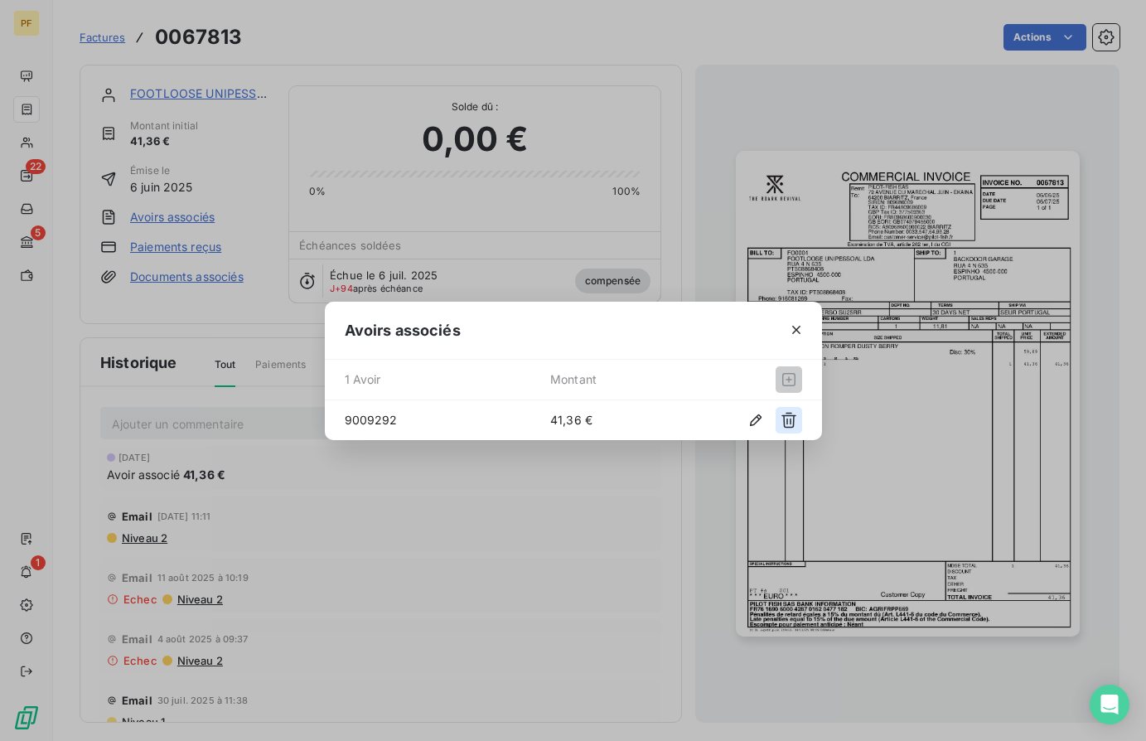
click at [785, 418] on icon "button" at bounding box center [788, 420] width 17 height 17
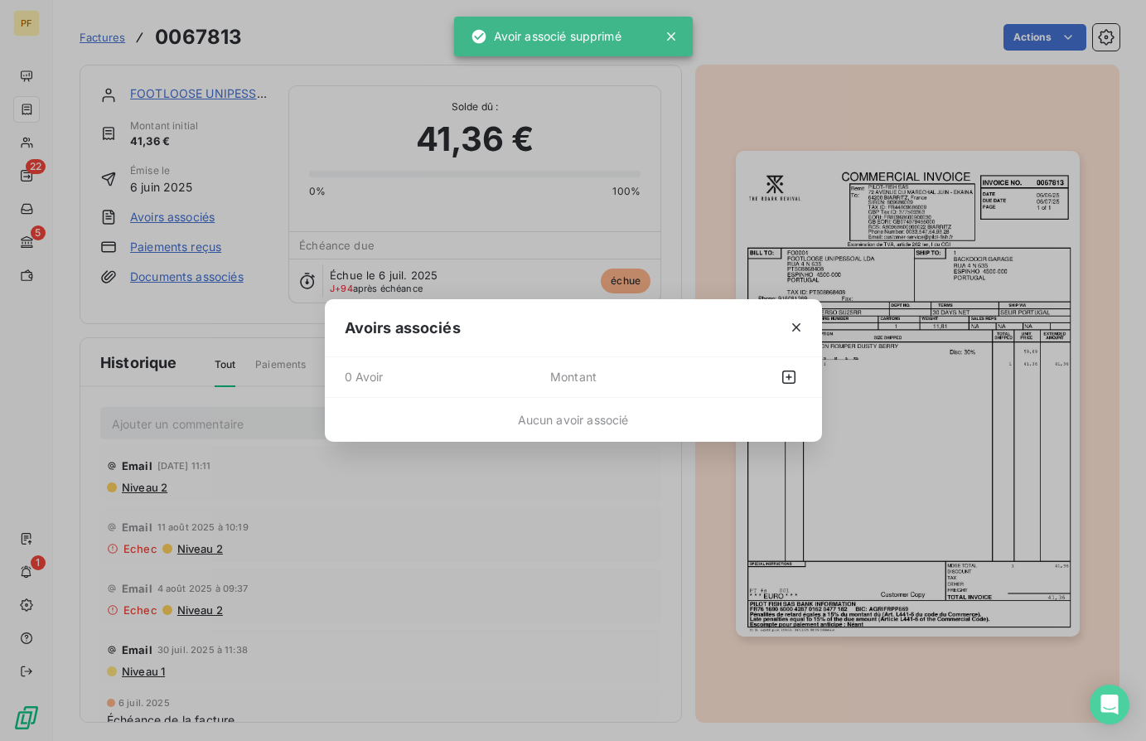
click at [718, 203] on div "Avoirs associés 0 Avoir Montant Aucun avoir associé" at bounding box center [573, 370] width 1146 height 741
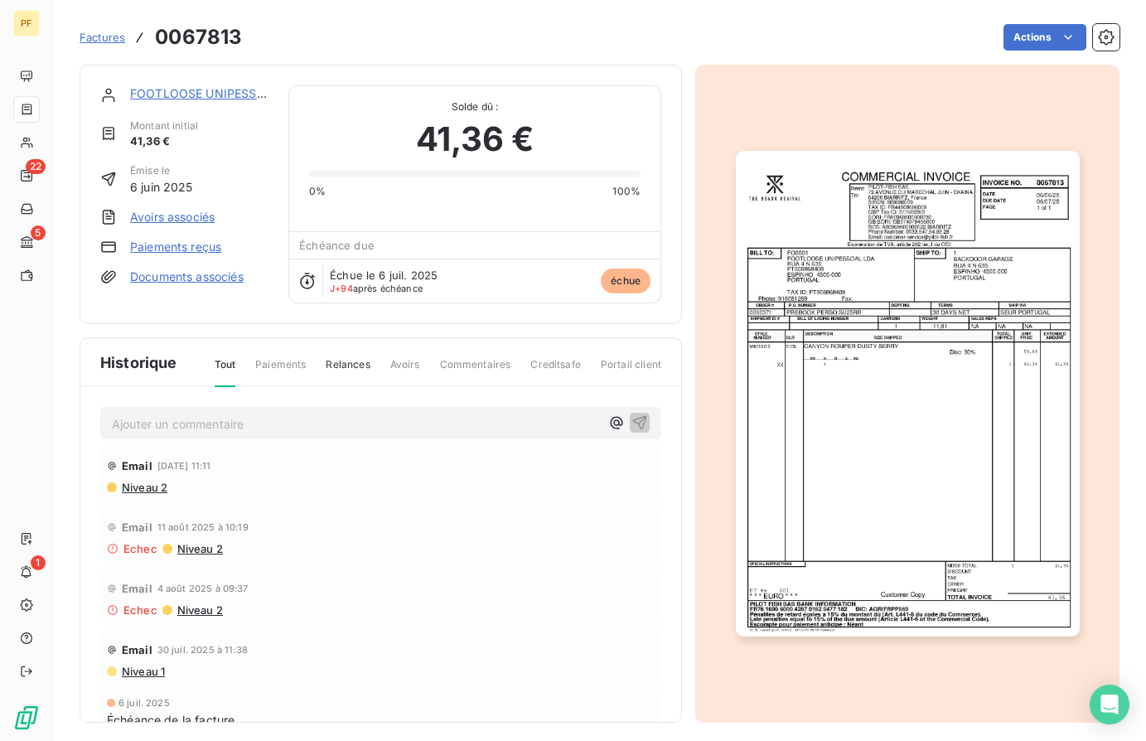
click at [156, 91] on link "FOOTLOOSE UNIPESSOAL LDA" at bounding box center [219, 93] width 178 height 14
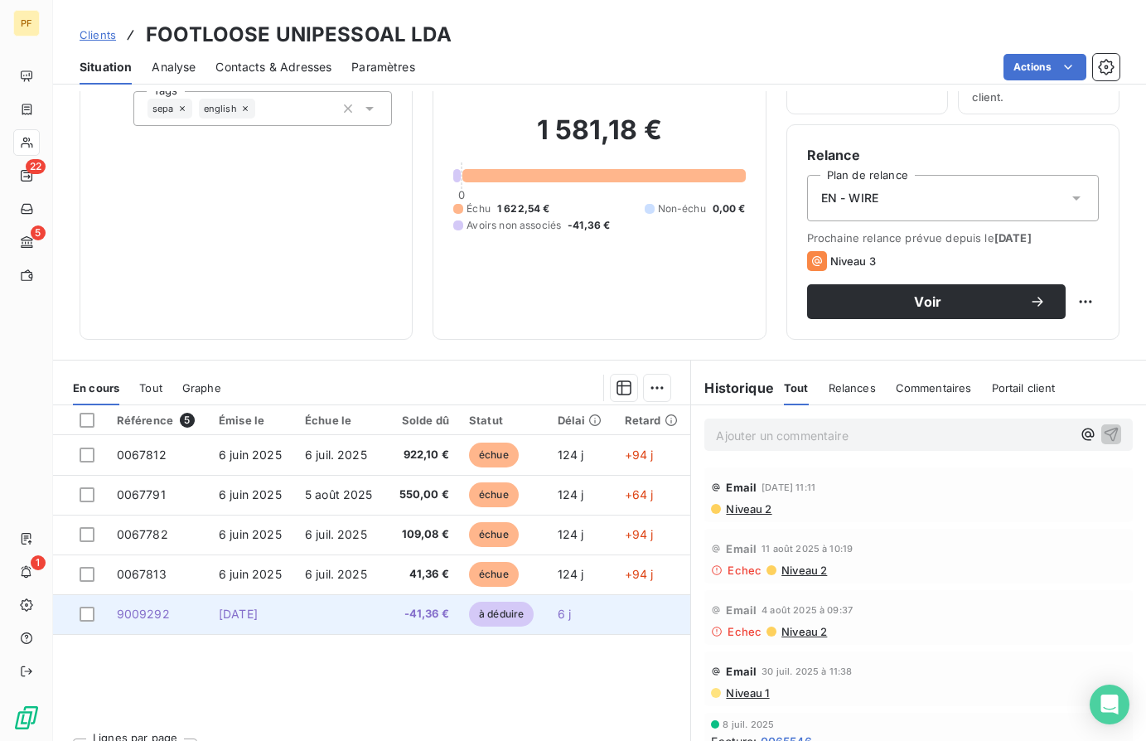
scroll to position [117, 0]
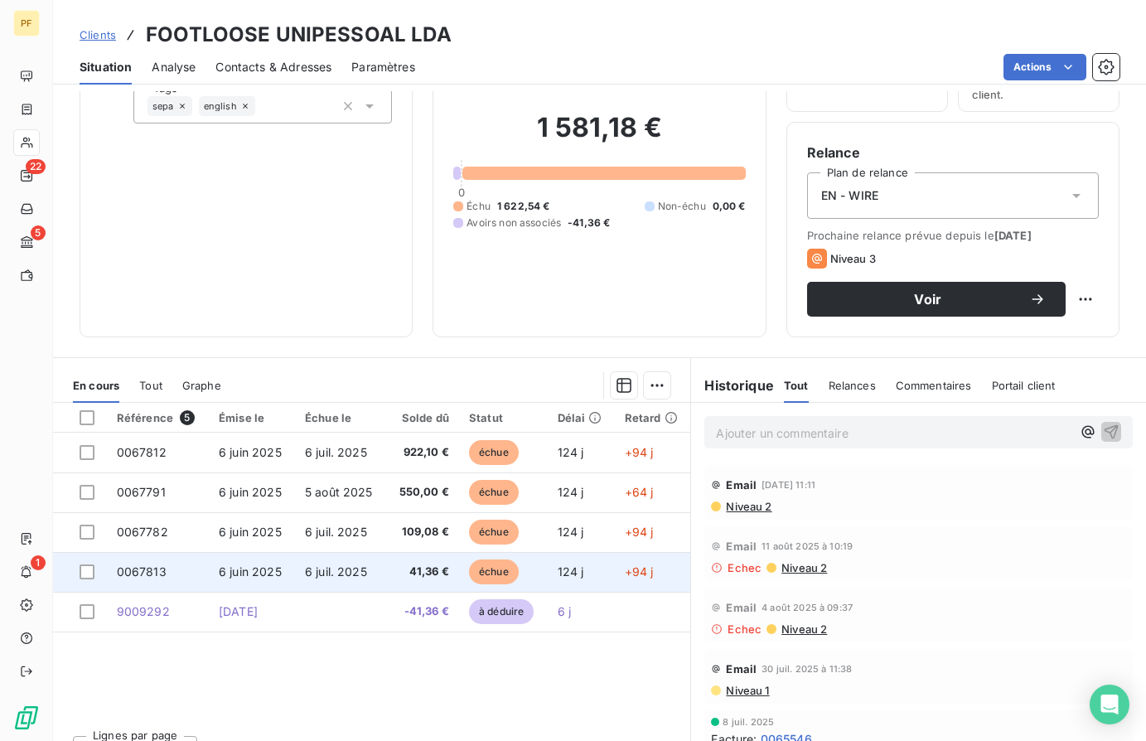
click at [196, 567] on td "0067813" at bounding box center [158, 572] width 102 height 40
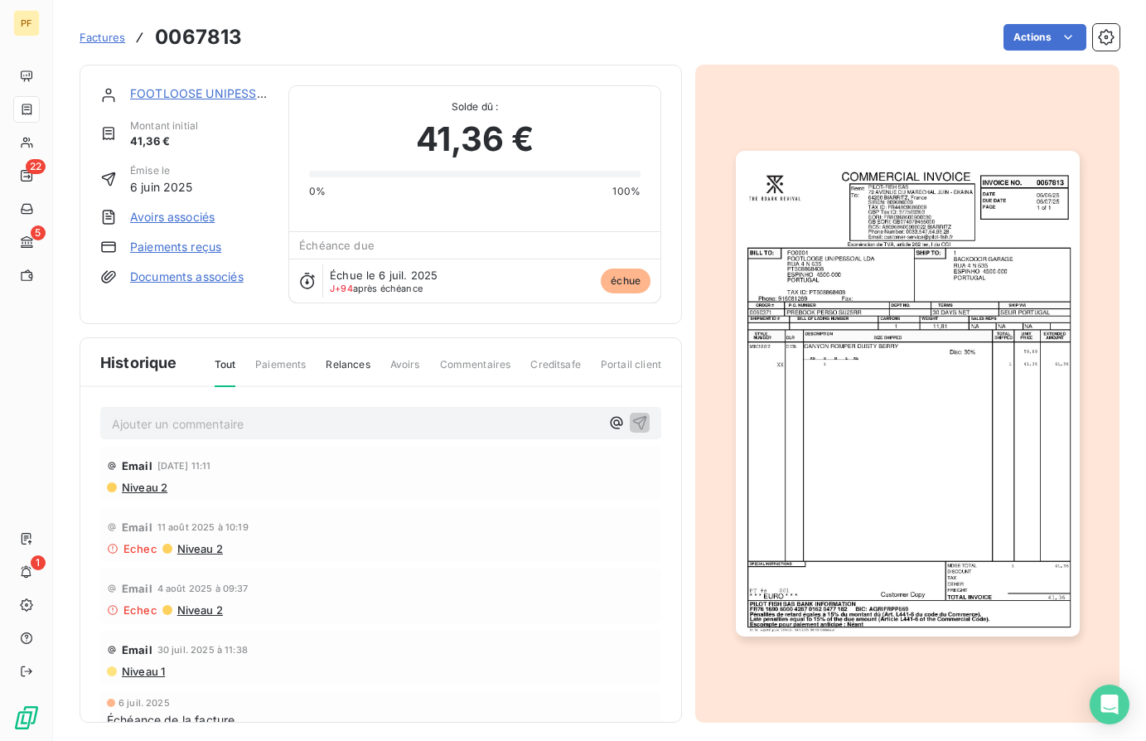
click at [930, 280] on img "button" at bounding box center [908, 394] width 344 height 486
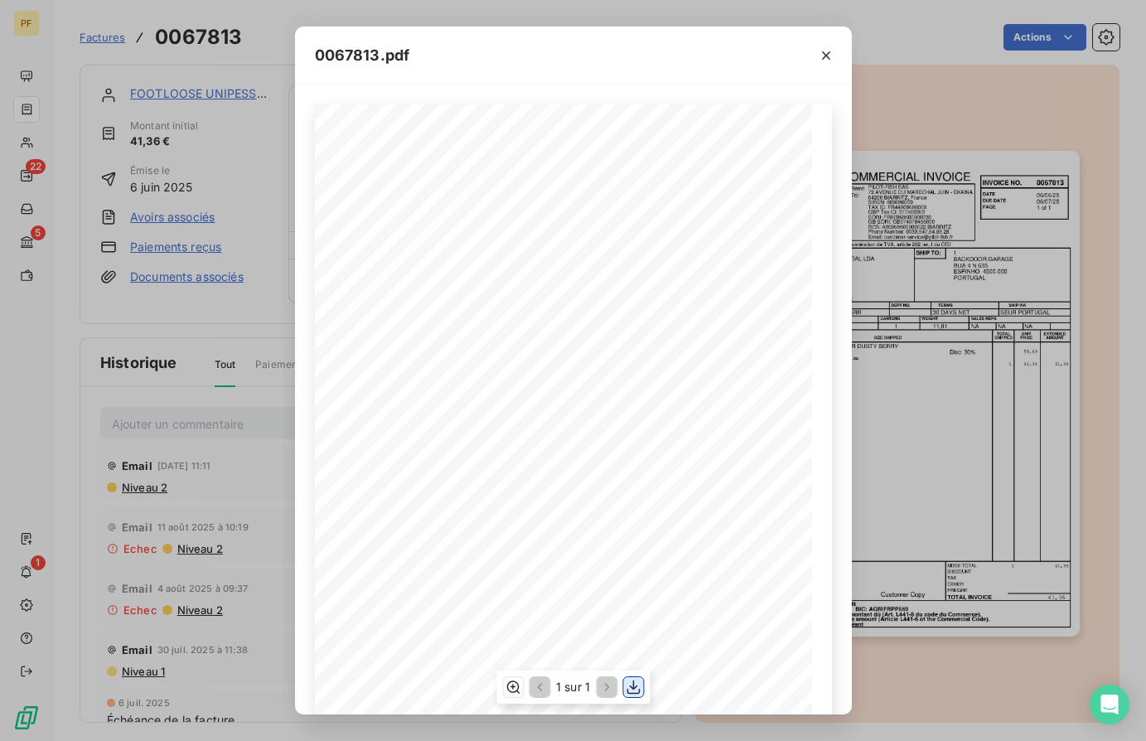
click at [631, 687] on icon "button" at bounding box center [632, 687] width 13 height 14
click at [1033, 326] on div "0067813.pdf INVOICE NO. DATE DUE DATE PAGE Remit To: BILL TO: SHIP TO: SPECIAL …" at bounding box center [573, 370] width 1146 height 741
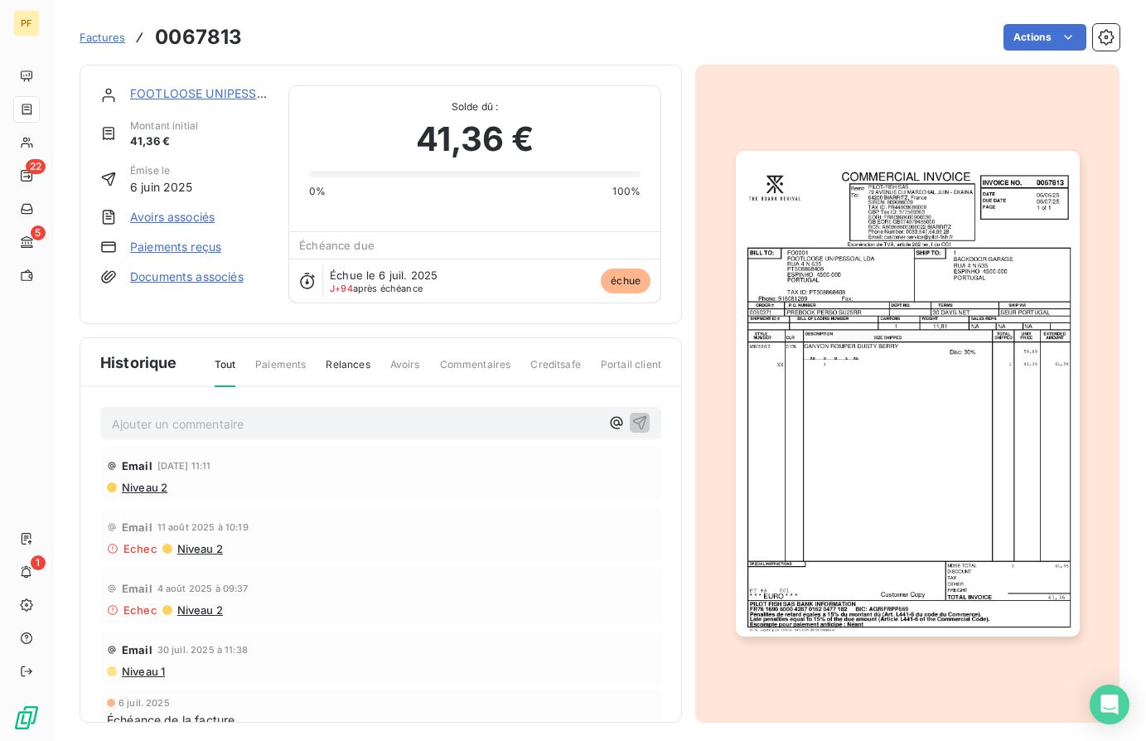
click at [899, 262] on img "button" at bounding box center [908, 394] width 344 height 486
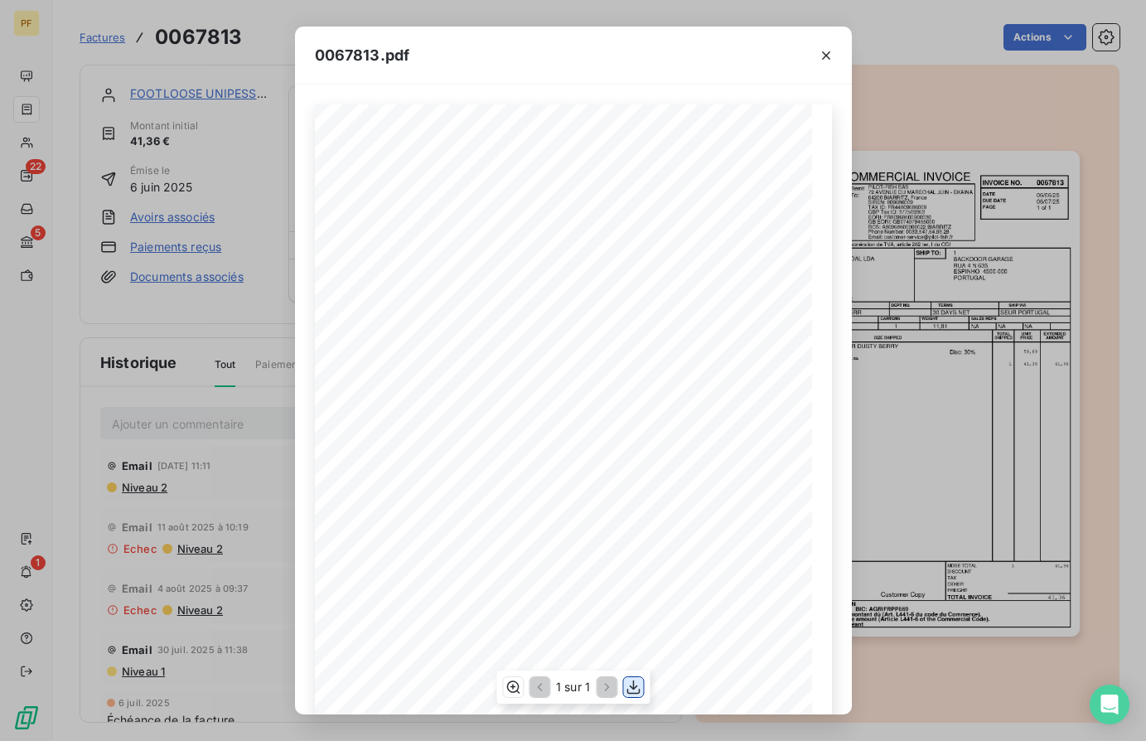
click at [633, 679] on icon "button" at bounding box center [633, 687] width 17 height 17
click at [176, 82] on div "0067813.pdf INVOICE NO. DATE DUE DATE PAGE Remit To: BILL TO: SHIP TO: SPECIAL …" at bounding box center [573, 370] width 1146 height 741
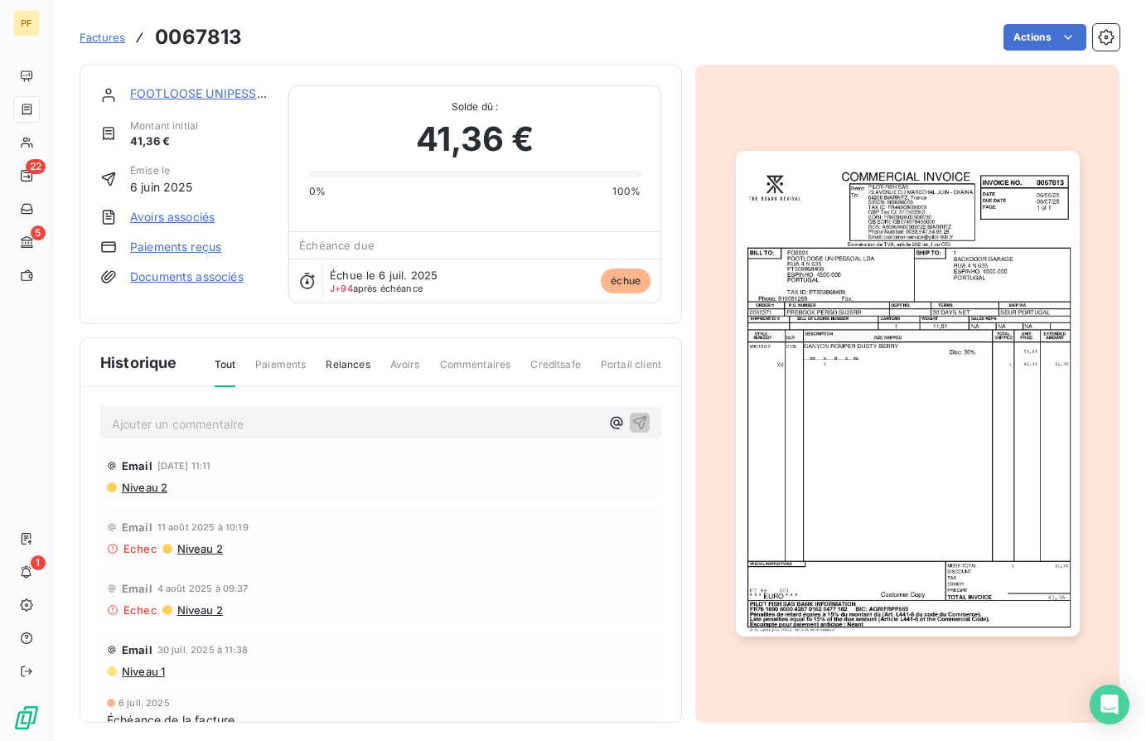
click at [187, 90] on link "FOOTLOOSE UNIPESSOAL LDA" at bounding box center [219, 93] width 178 height 14
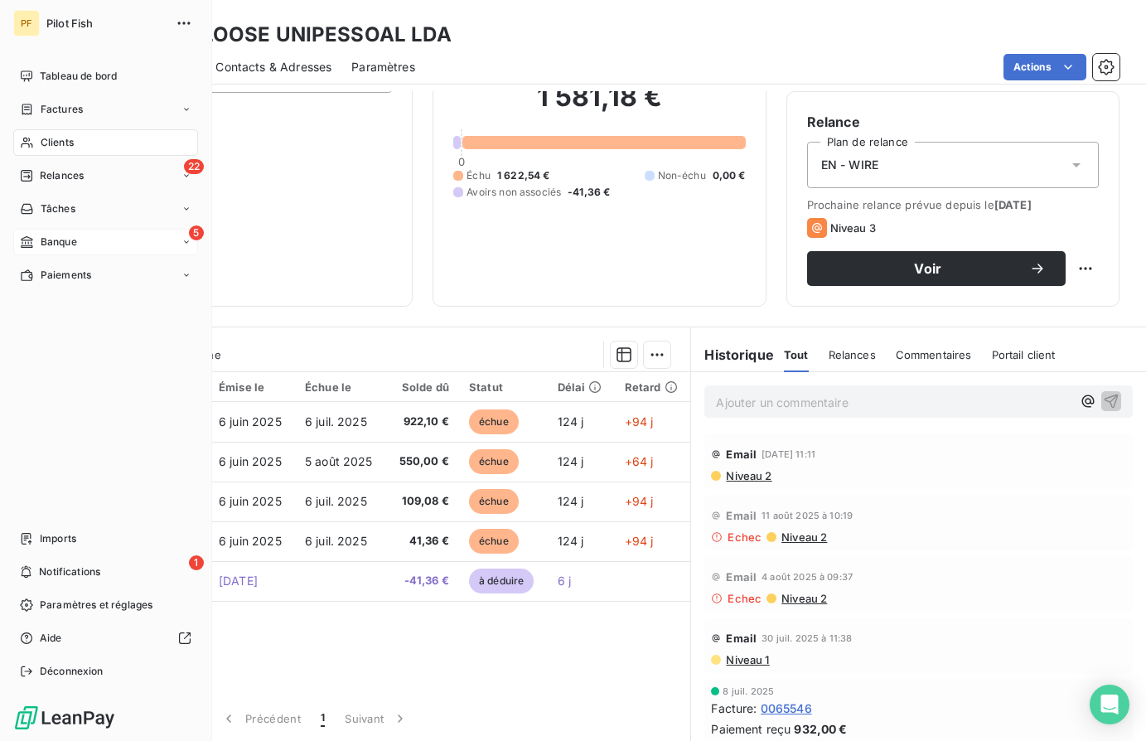
click at [84, 241] on div "5 Banque" at bounding box center [105, 242] width 185 height 27
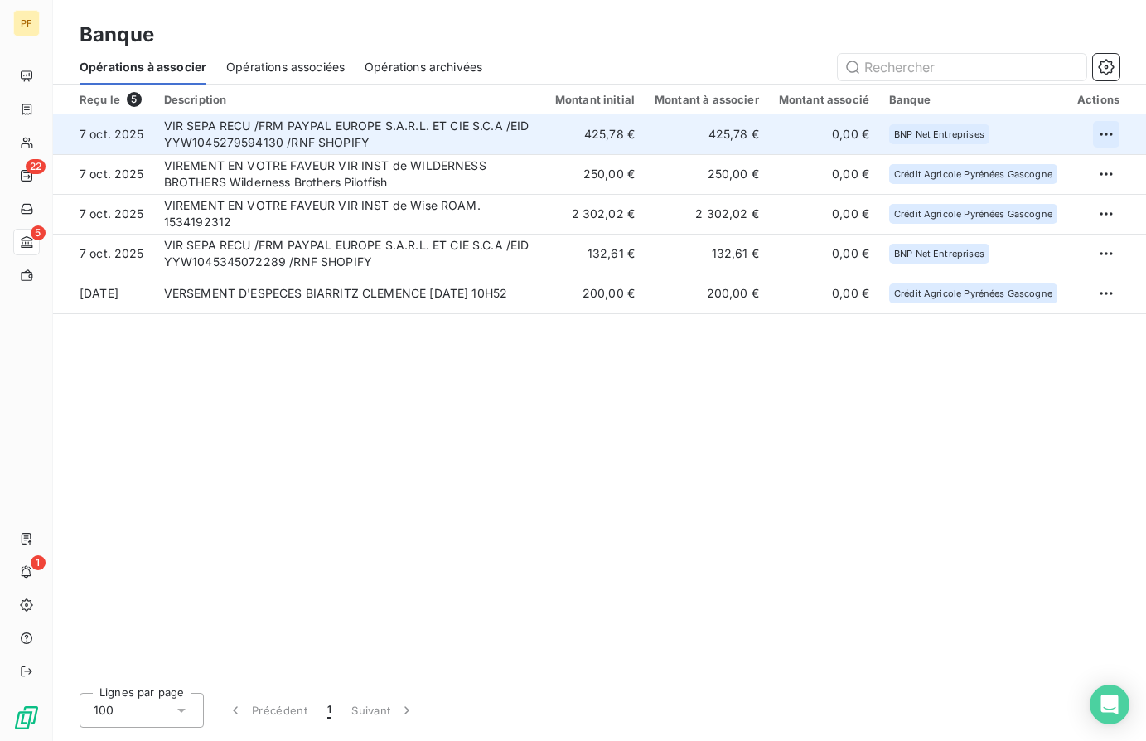
click at [1106, 130] on html "PF 22 5 1 Banque Opérations à associer Opérations associées Opérations archivée…" at bounding box center [573, 370] width 1146 height 741
click at [1059, 162] on div "Archiver l’opération" at bounding box center [1048, 169] width 128 height 27
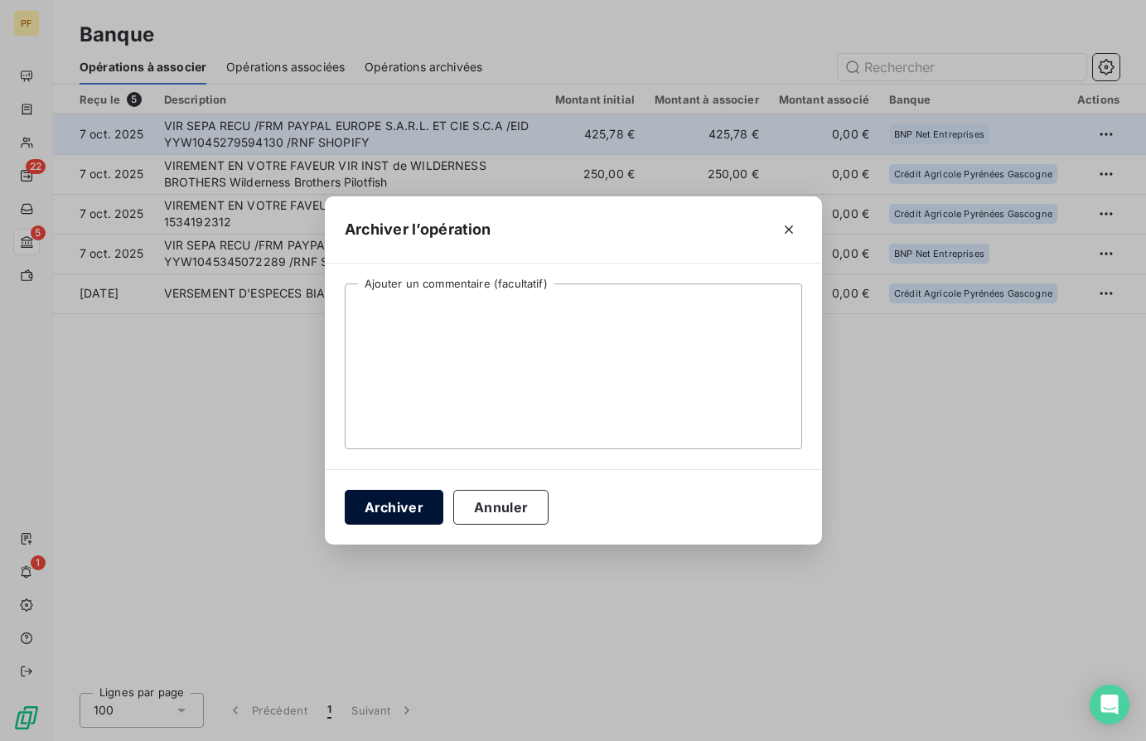
click at [418, 500] on button "Archiver" at bounding box center [394, 507] width 99 height 35
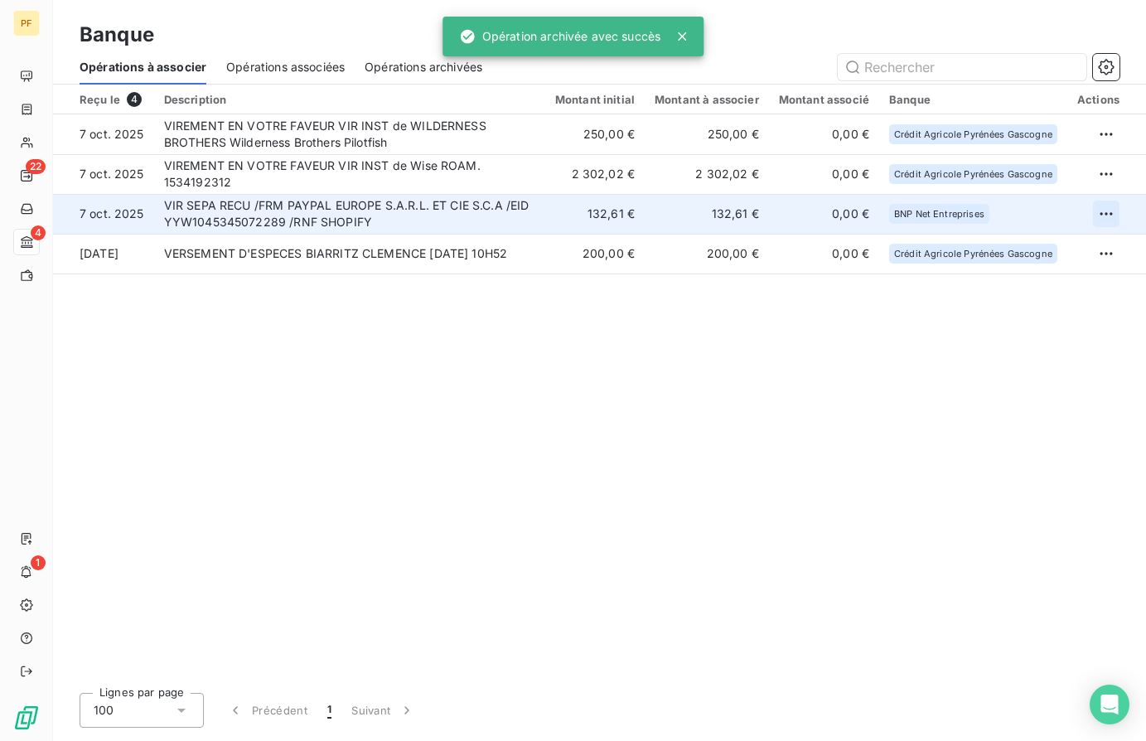
click at [1101, 214] on html "PF 22 4 1 Banque Opérations à associer Opérations associées Opérations archivée…" at bounding box center [573, 370] width 1146 height 741
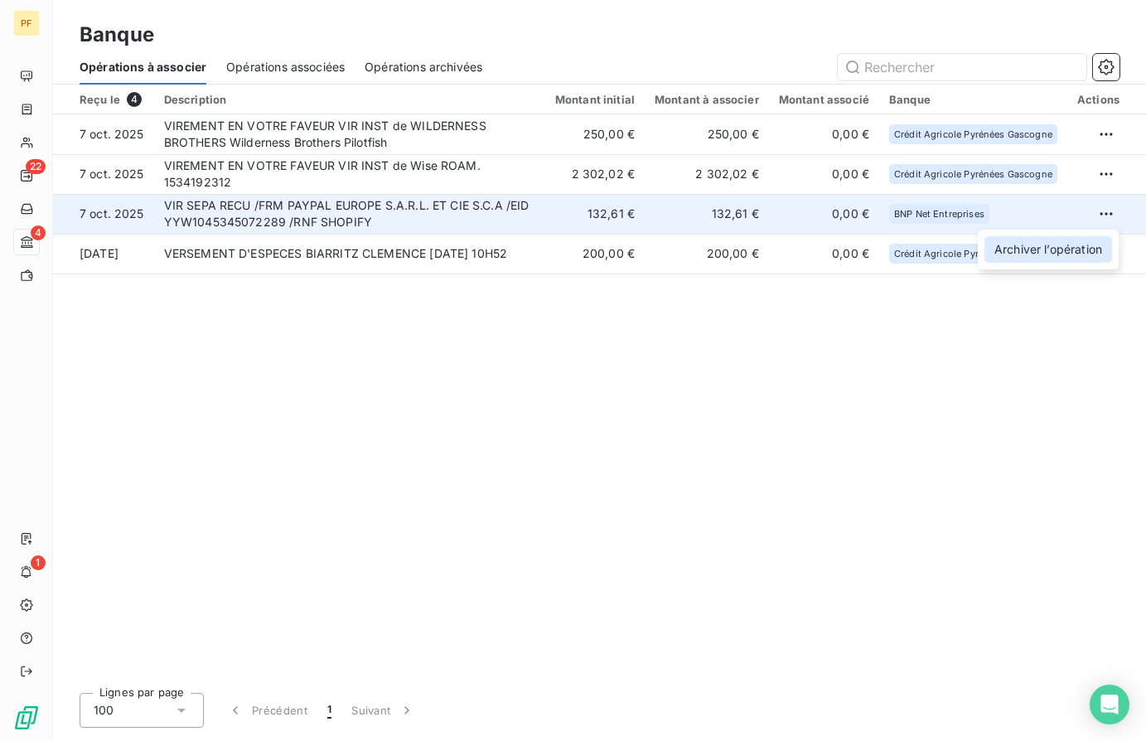
click at [1036, 244] on div "Archiver l’opération" at bounding box center [1048, 249] width 128 height 27
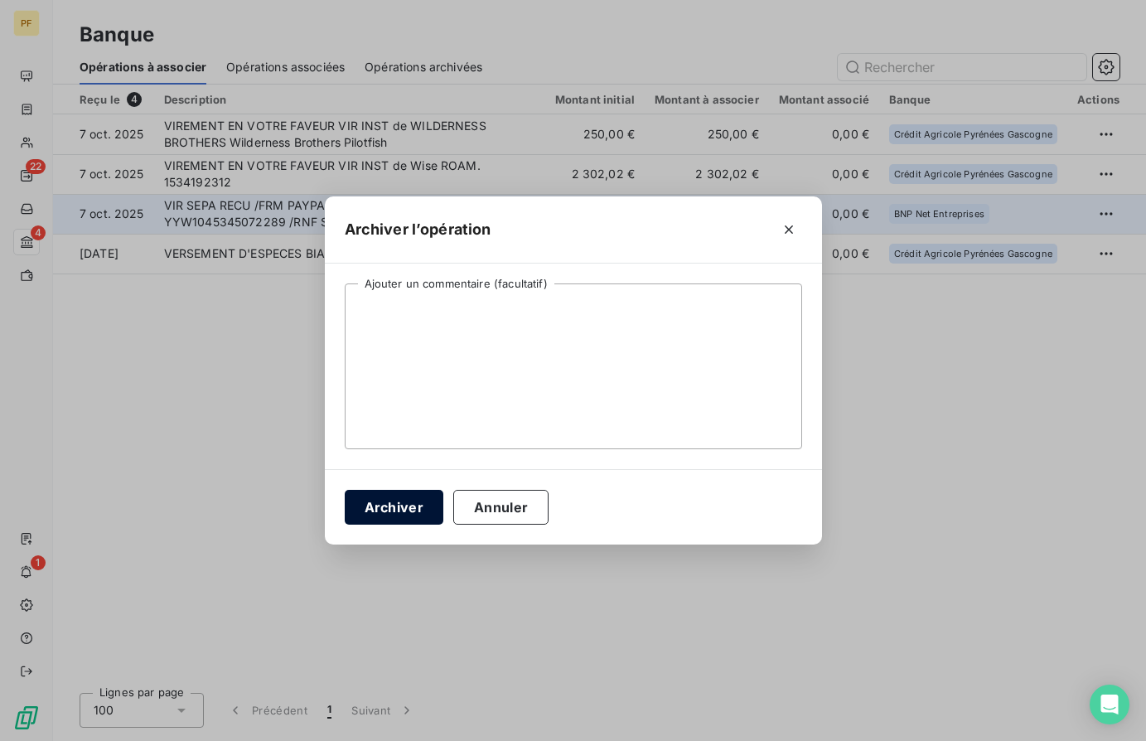
click at [391, 502] on button "Archiver" at bounding box center [394, 507] width 99 height 35
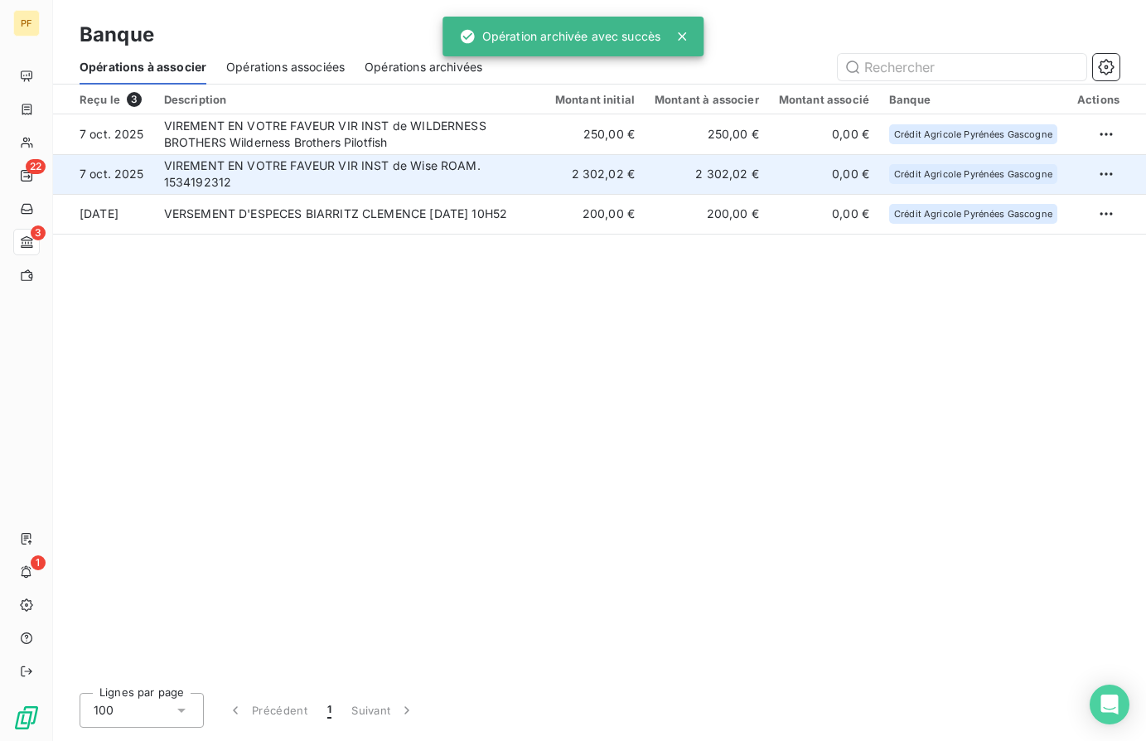
click at [390, 177] on td "VIREMENT EN VOTRE FAVEUR VIR INST de Wise ROAM. 1534192312" at bounding box center [349, 174] width 391 height 40
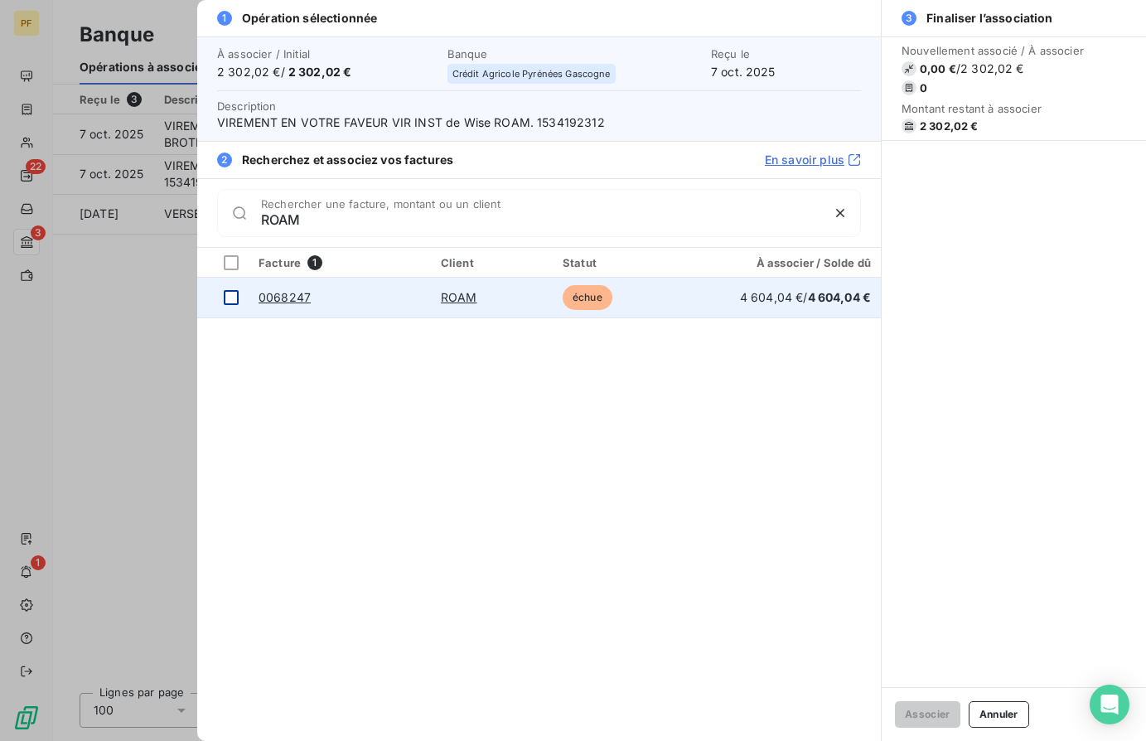
type input "ROAM"
click at [239, 296] on td at bounding box center [222, 298] width 51 height 40
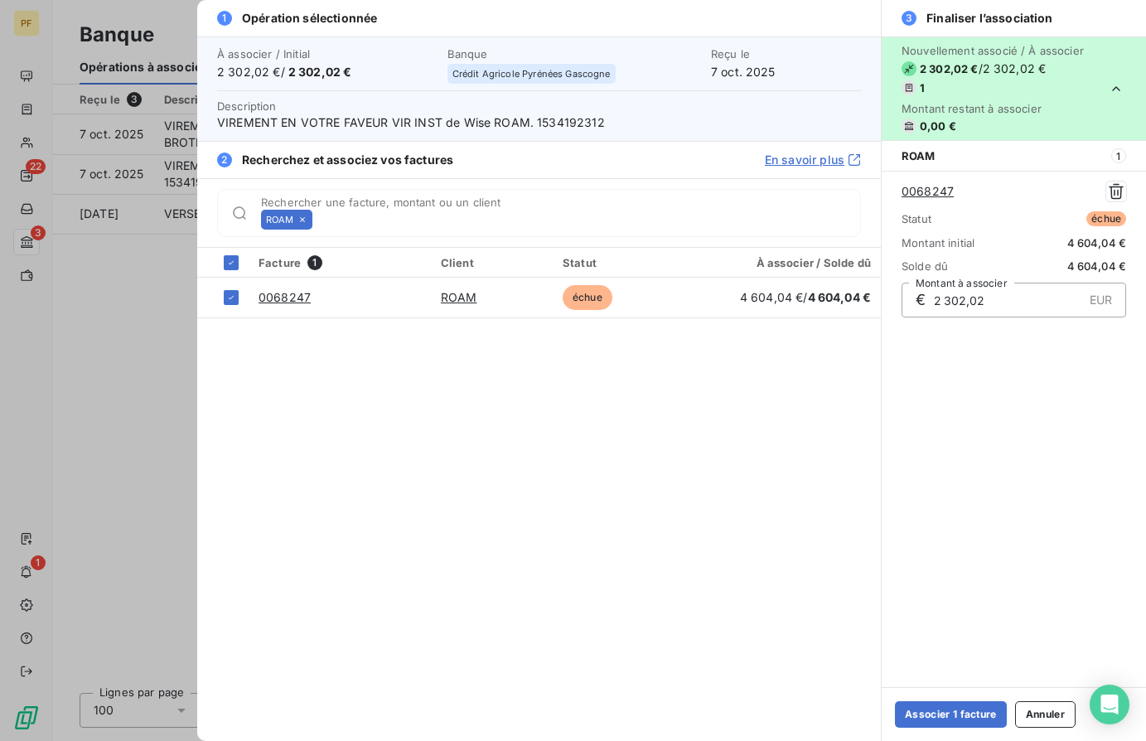
click at [970, 533] on div "Nouvellement associé / À associer 2 302,02 € / 2 302,02 € 1 Montant restant à a…" at bounding box center [1014, 361] width 264 height 650
click at [942, 707] on button "Associer 1 facture" at bounding box center [951, 714] width 112 height 27
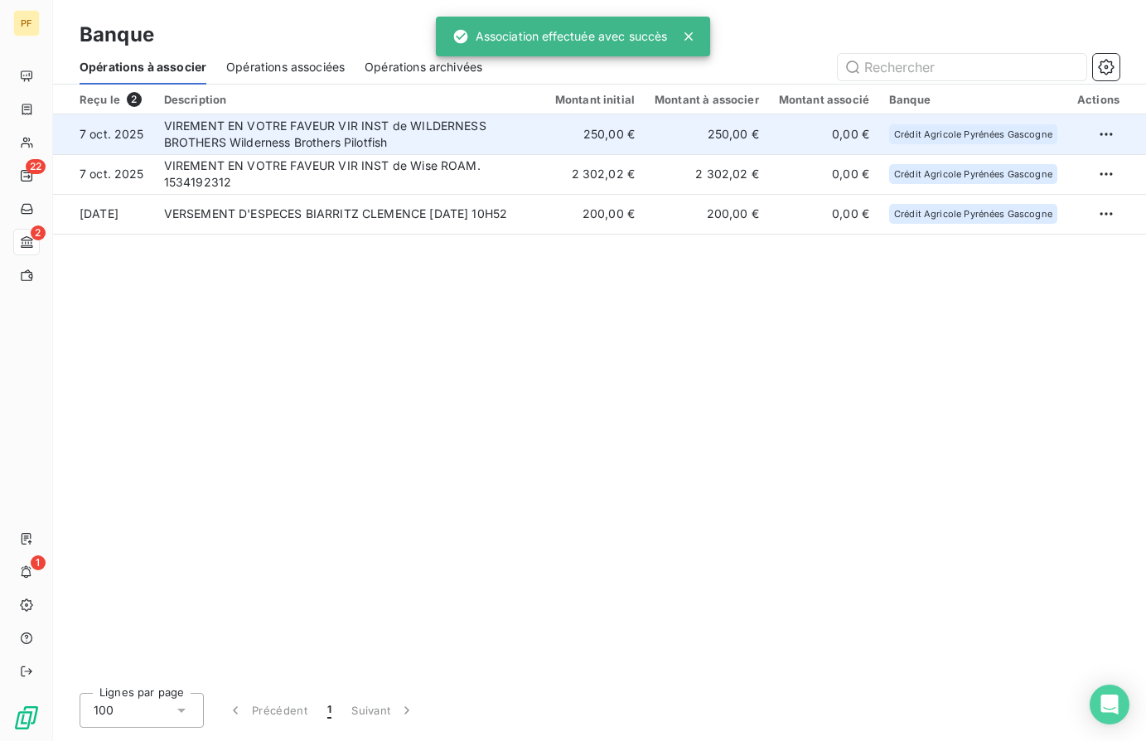
click at [332, 137] on td "VIREMENT EN VOTRE FAVEUR VIR INST de WILDERNESS BROTHERS Wilderness Brothers Pi…" at bounding box center [349, 134] width 391 height 40
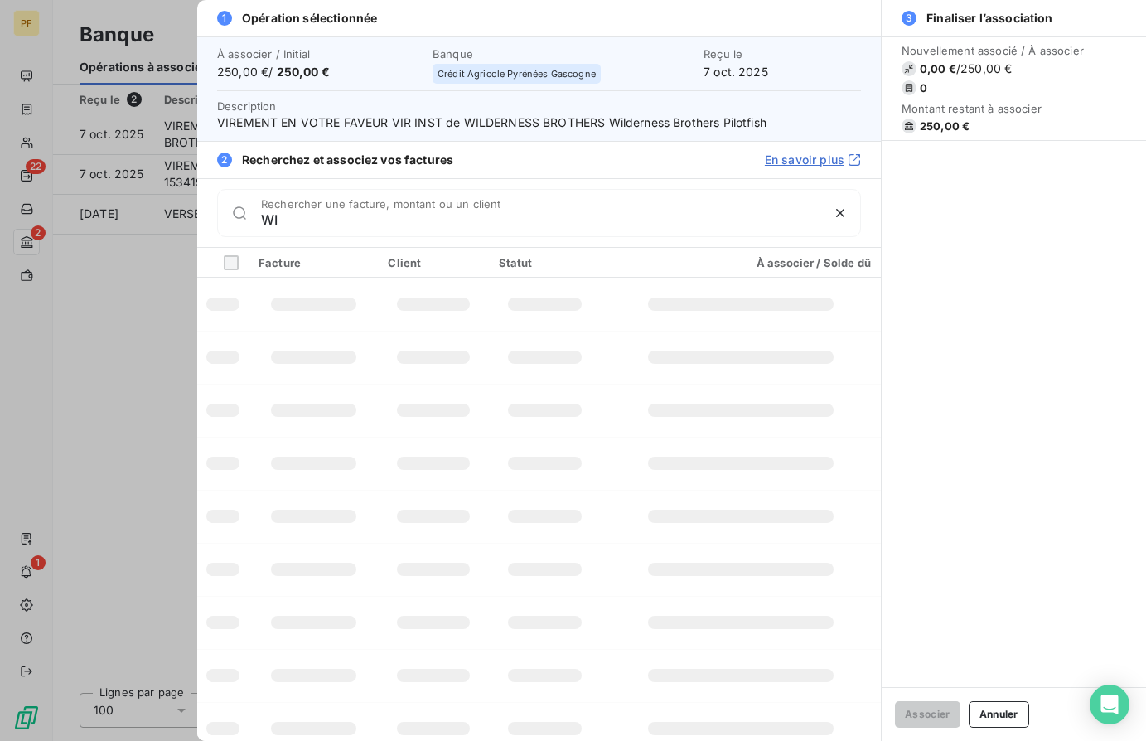
type input "[PERSON_NAME]"
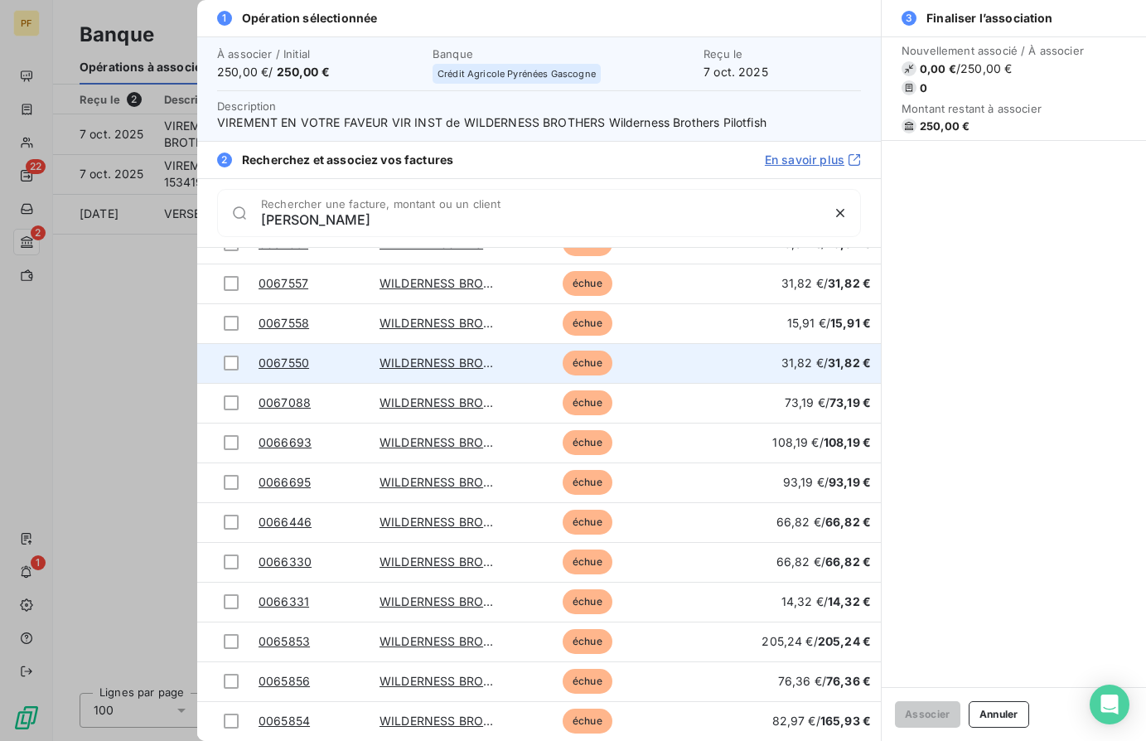
scroll to position [331, 0]
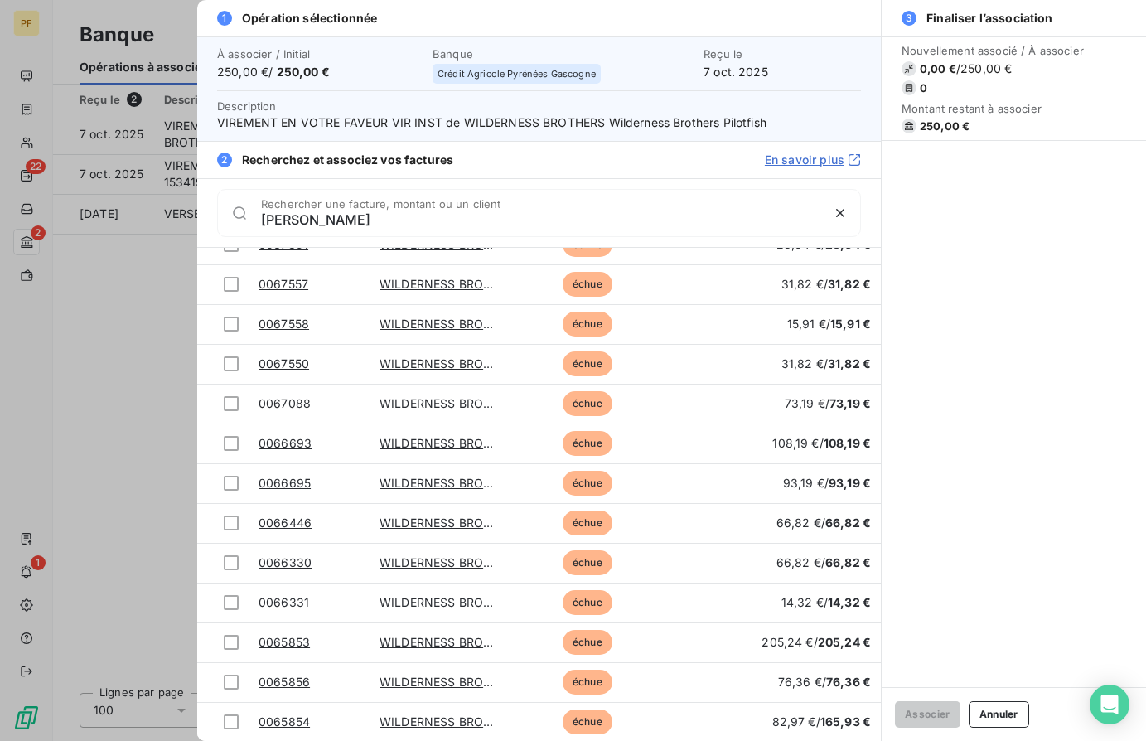
drag, startPoint x: 312, startPoint y: 227, endPoint x: 190, endPoint y: 216, distance: 123.1
click at [190, 740] on div "1 Opération sélectionnée À associer / Initial 250,00 € / 250,00 € Banque Crédit…" at bounding box center [573, 741] width 1146 height 0
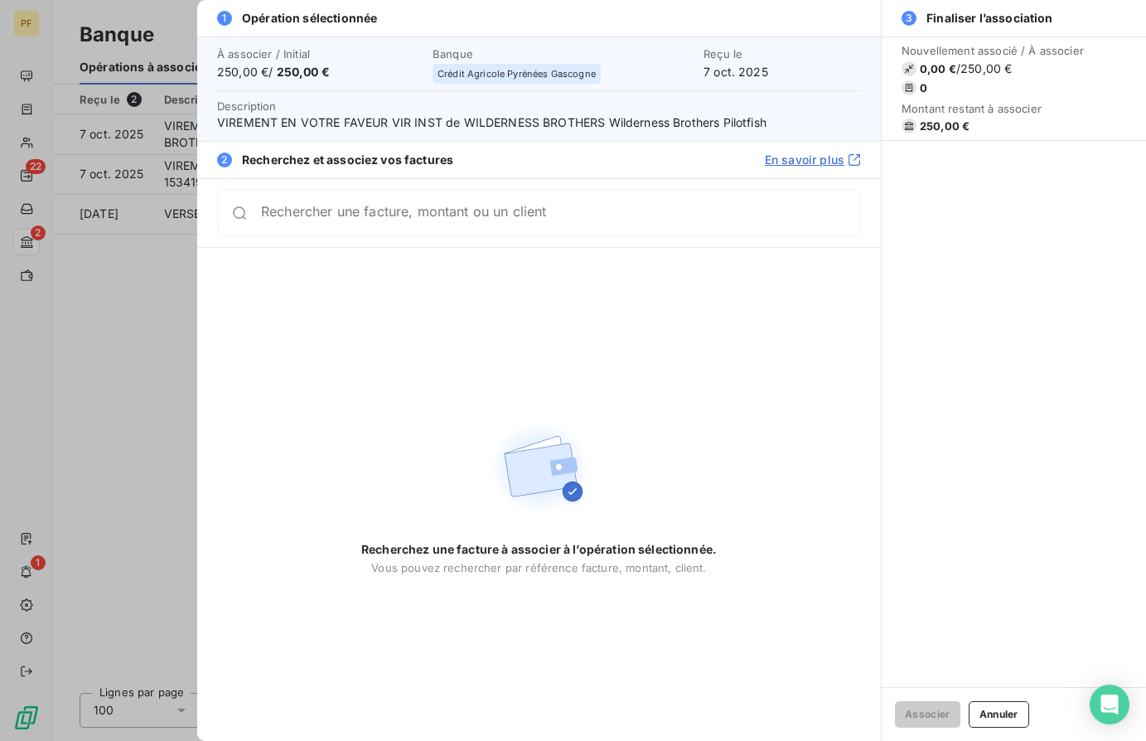
click at [94, 305] on div at bounding box center [573, 370] width 1146 height 741
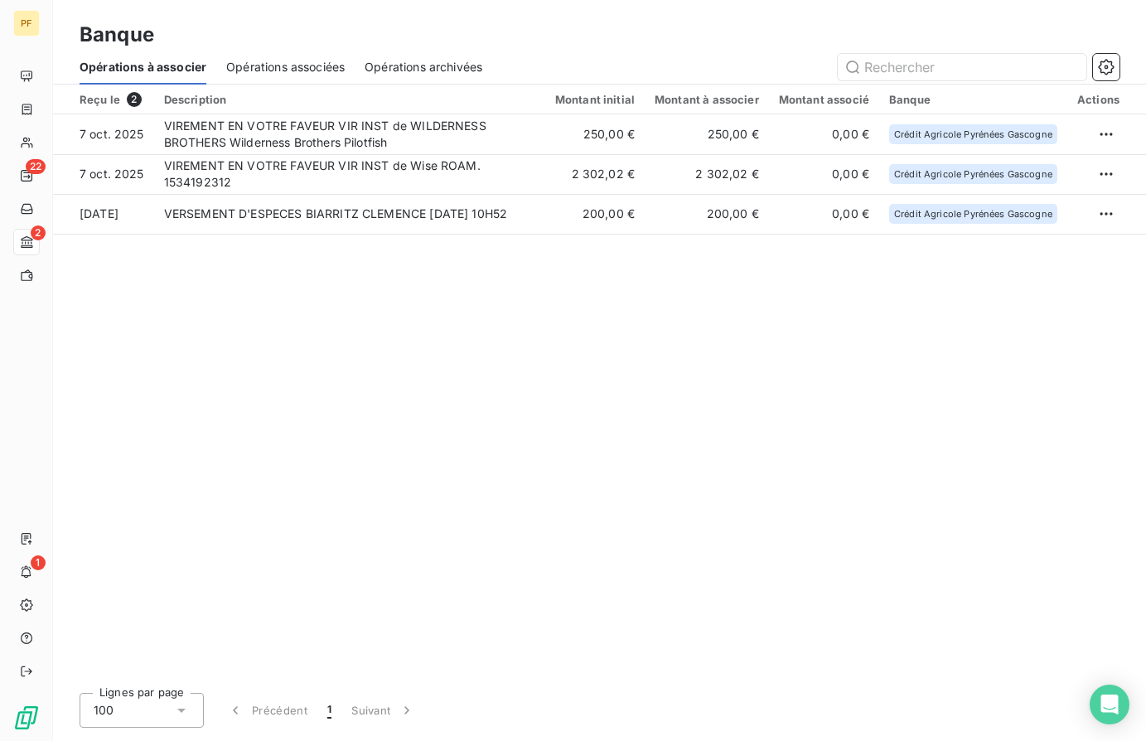
click at [246, 345] on div "Reçu le 2 Description Montant initial Montant à associer Montant associé Banque…" at bounding box center [599, 382] width 1093 height 595
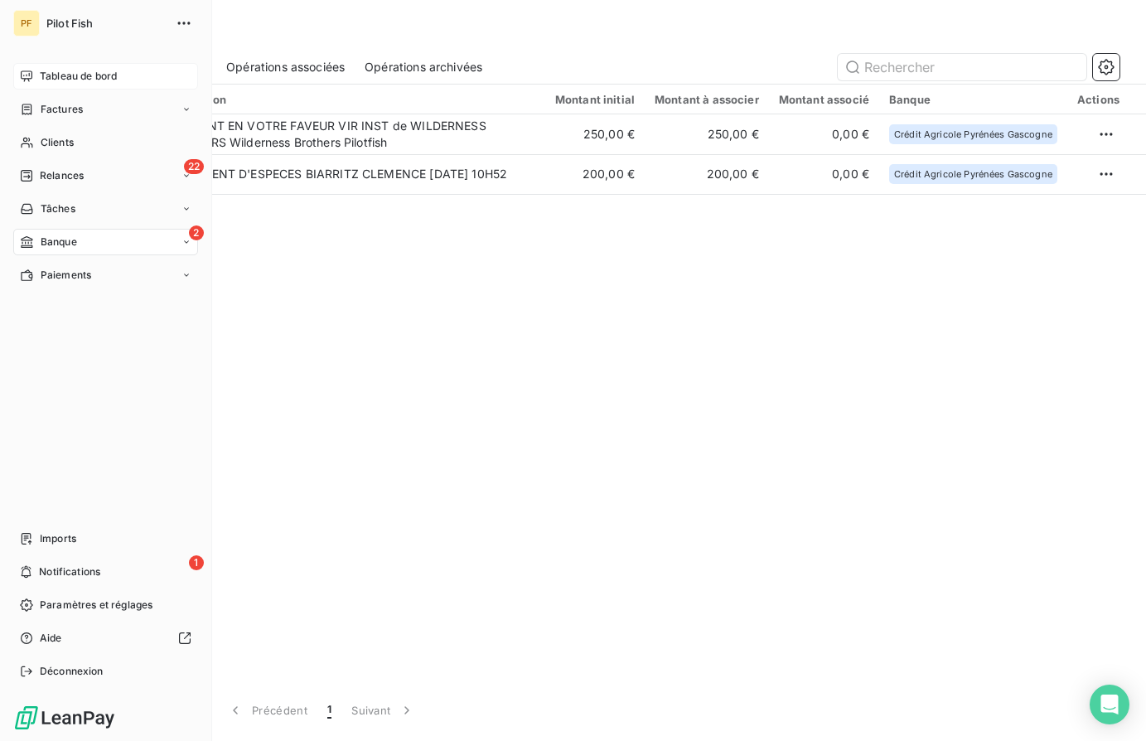
click at [74, 75] on span "Tableau de bord" at bounding box center [78, 76] width 77 height 15
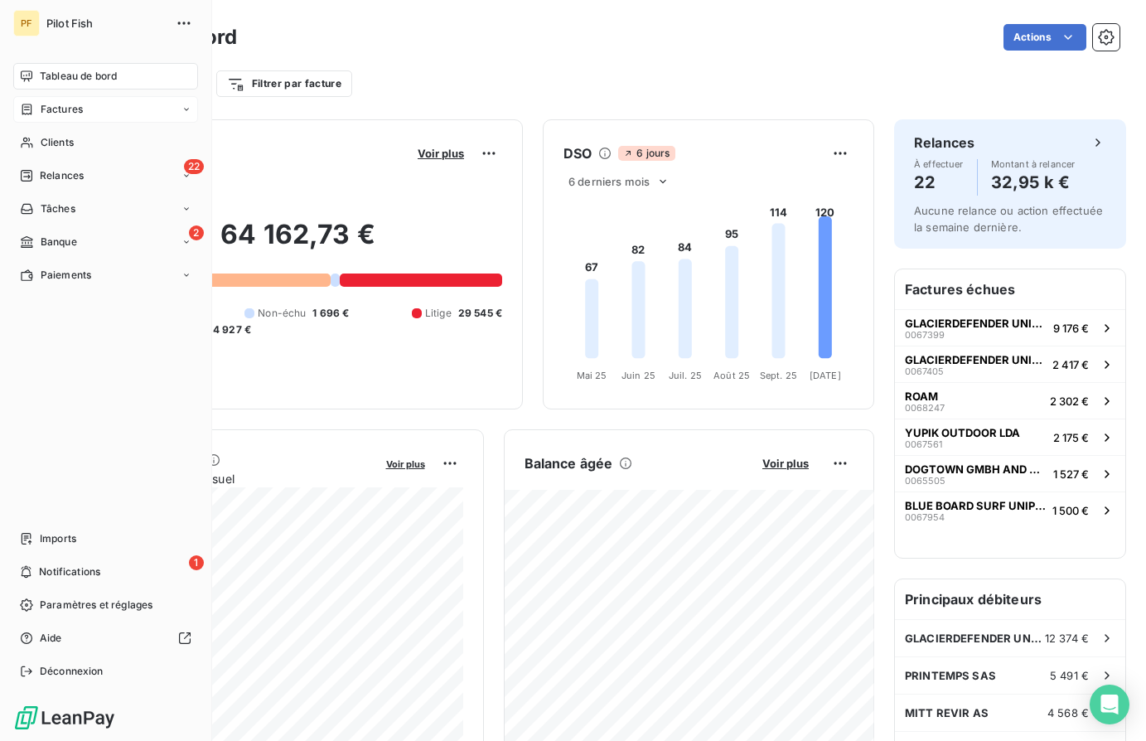
click at [84, 116] on div "Factures" at bounding box center [105, 109] width 185 height 27
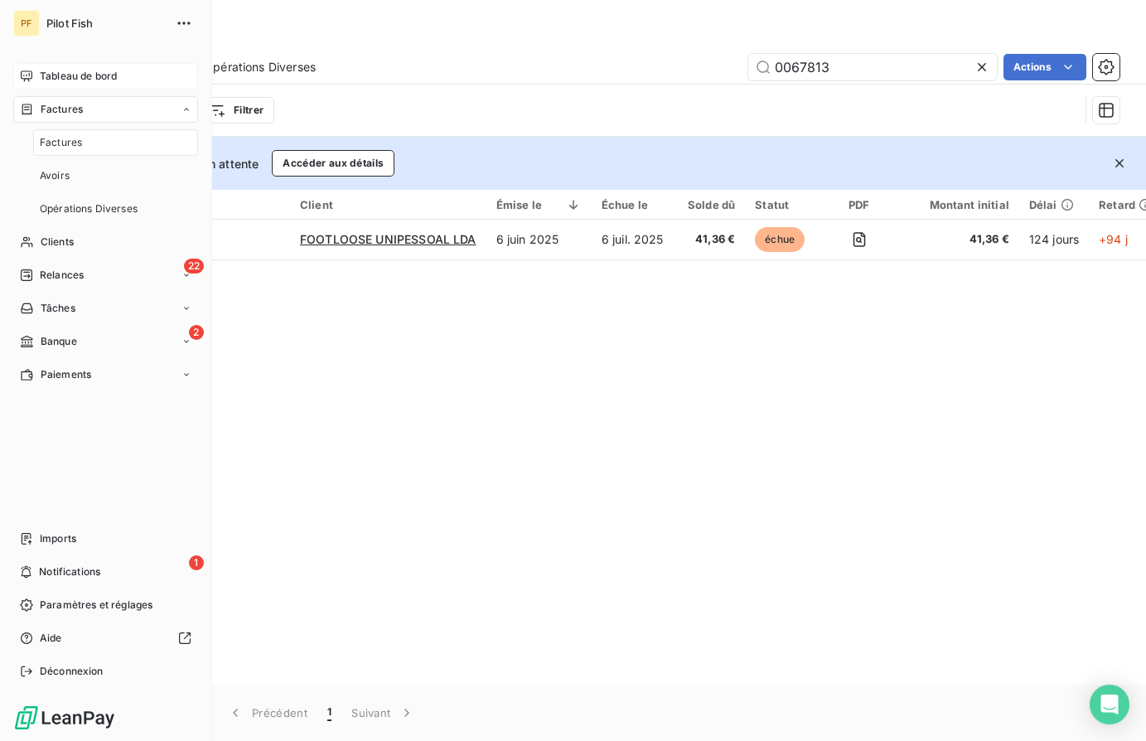
click at [117, 75] on span "Tableau de bord" at bounding box center [78, 76] width 77 height 15
